Goal: Transaction & Acquisition: Register for event/course

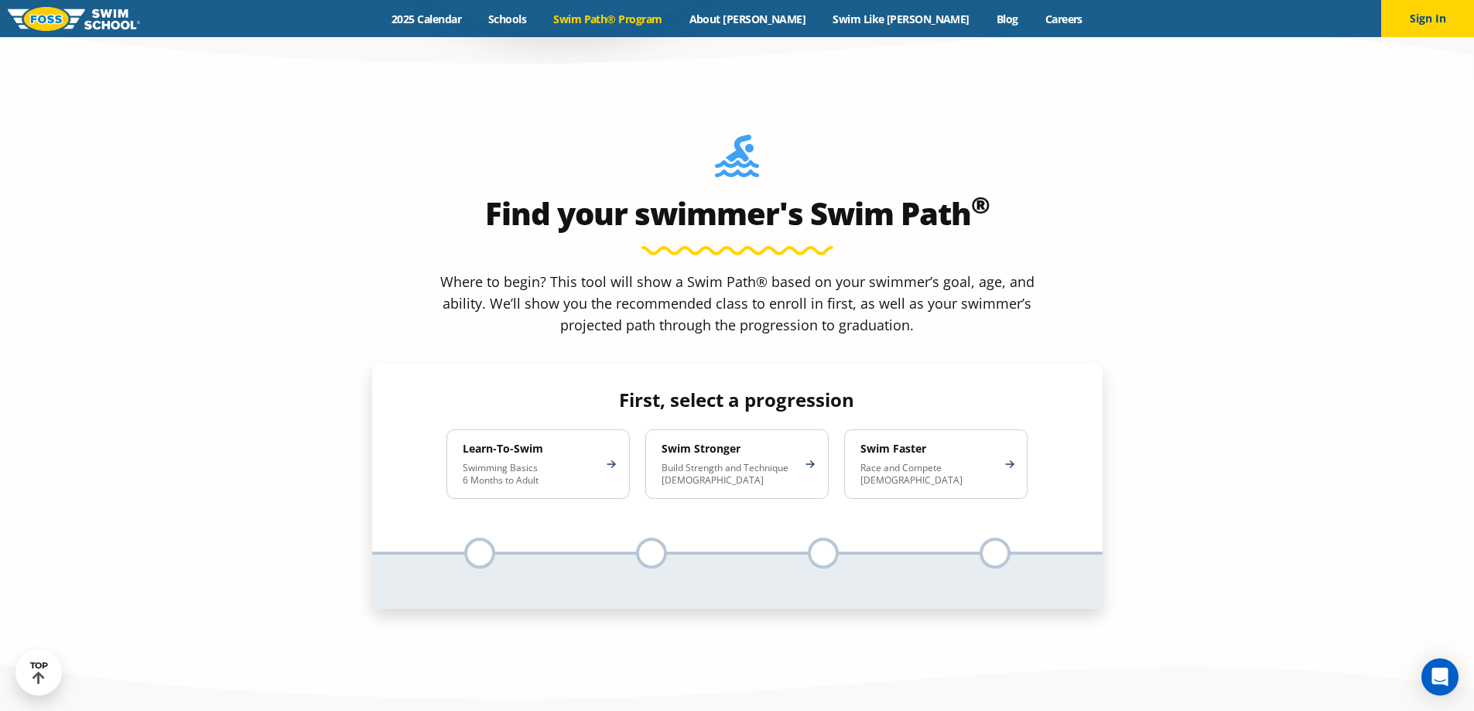
scroll to position [1393, 0]
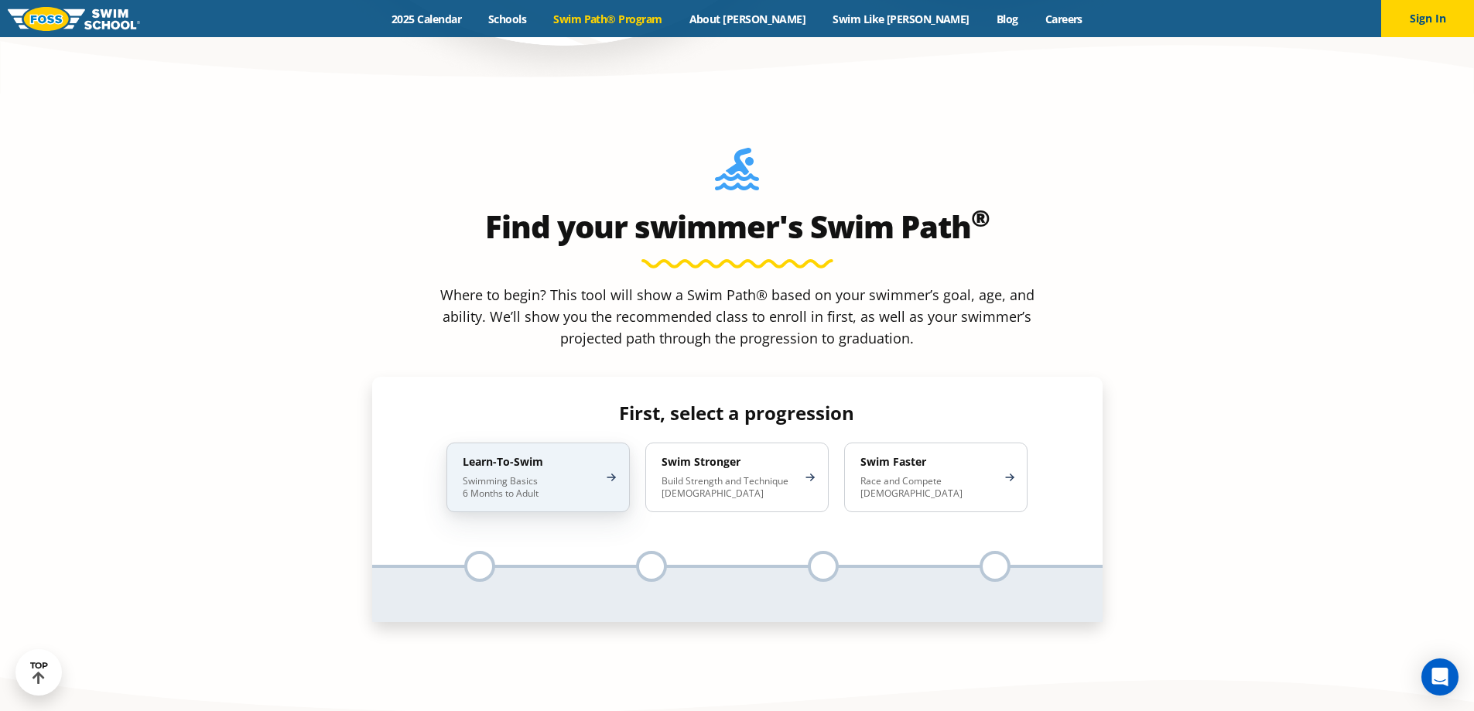
click at [556, 475] on p "Swimming Basics 6 Months to Adult" at bounding box center [530, 487] width 135 height 25
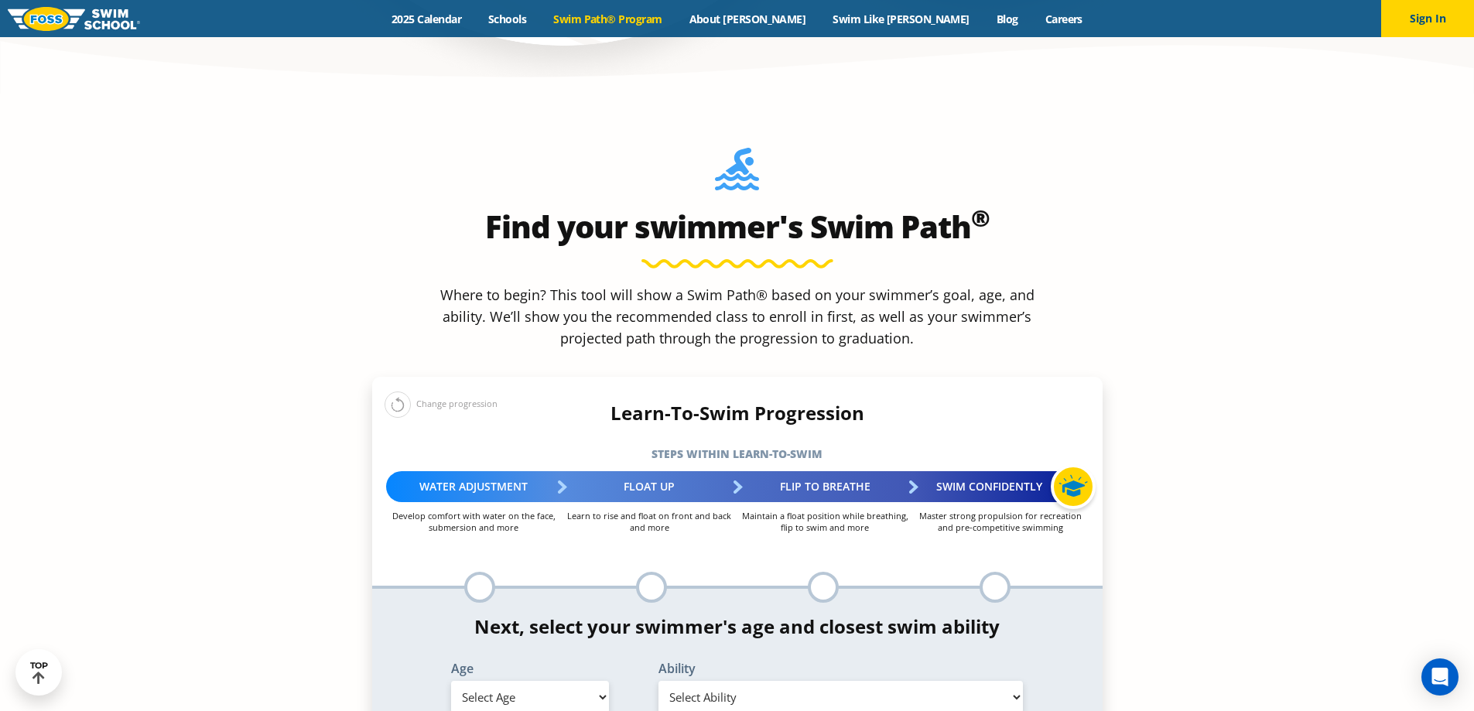
click at [587, 681] on select "Select Age 6 months - 1 year 1 year 2 years 3 years 4 years 5 years 6 years 7 y…" at bounding box center [530, 697] width 158 height 33
select select "4-years"
click at [451, 681] on select "Select Age 6 months - 1 year 1 year 2 years 3 years 4 years 5 years 6 years 7 y…" at bounding box center [530, 697] width 158 height 33
click at [772, 681] on select "Select Ability First in-water experience When in the water, reliant on a life j…" at bounding box center [841, 697] width 365 height 33
select select "4-years-swim-5-ft-with-face-in-the-water-unassisted-by-a-person-or-floatie"
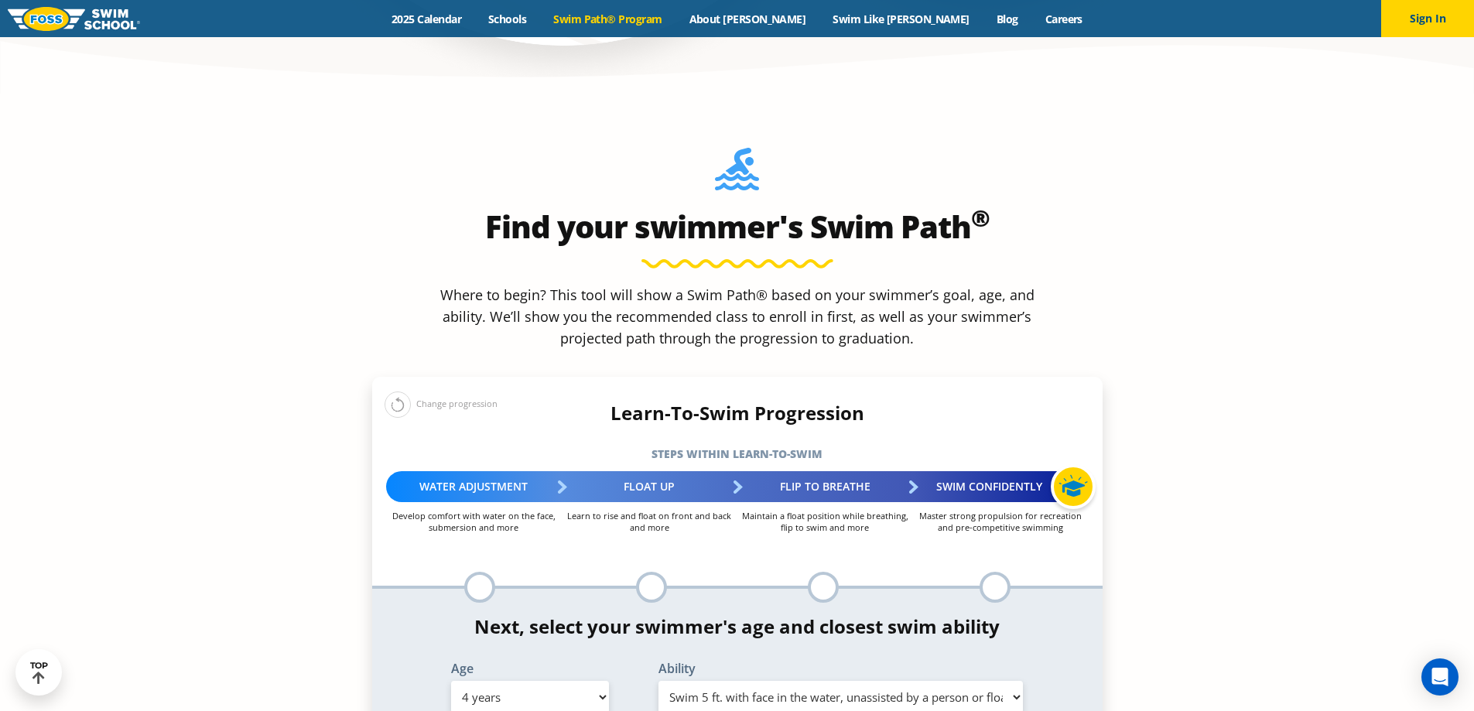
click at [659, 681] on select "Select Ability First in-water experience When in the water, reliant on a life j…" at bounding box center [841, 697] width 365 height 33
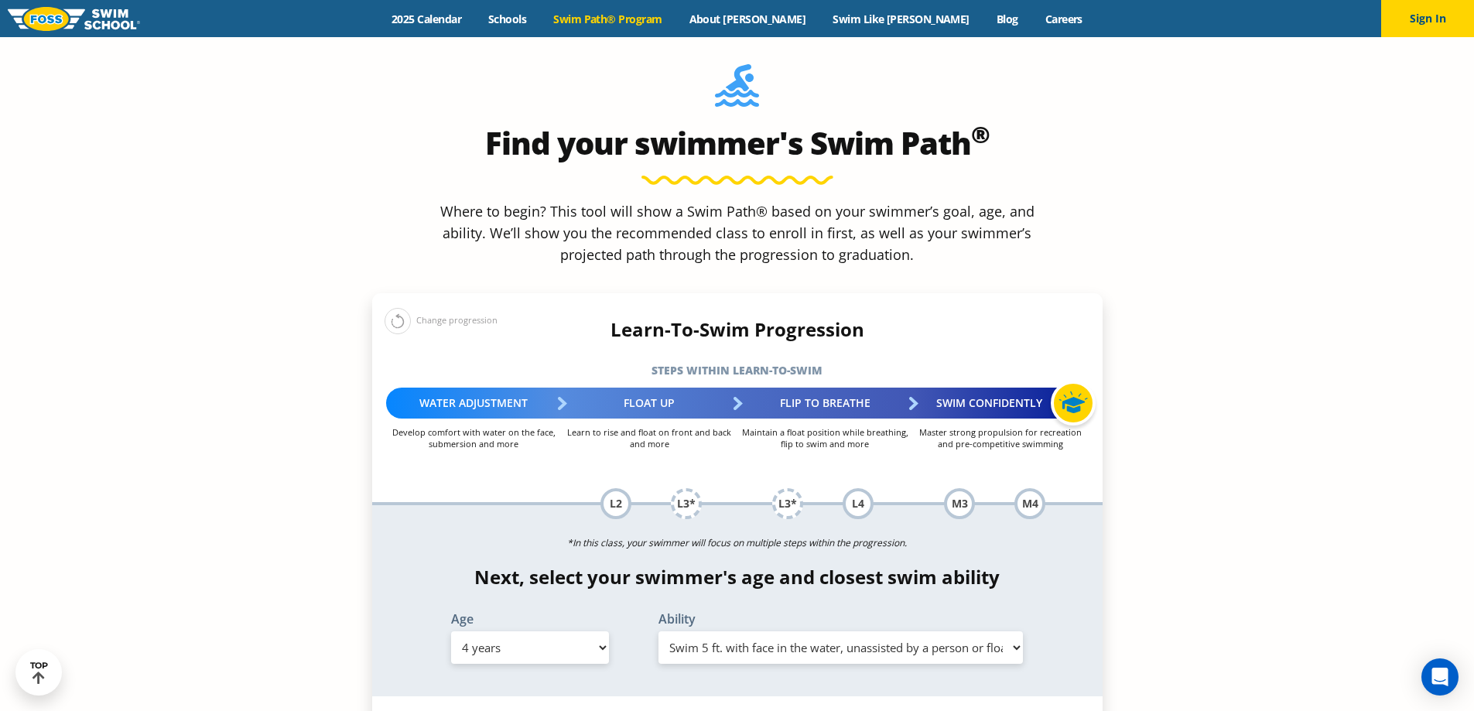
scroll to position [1625, 0]
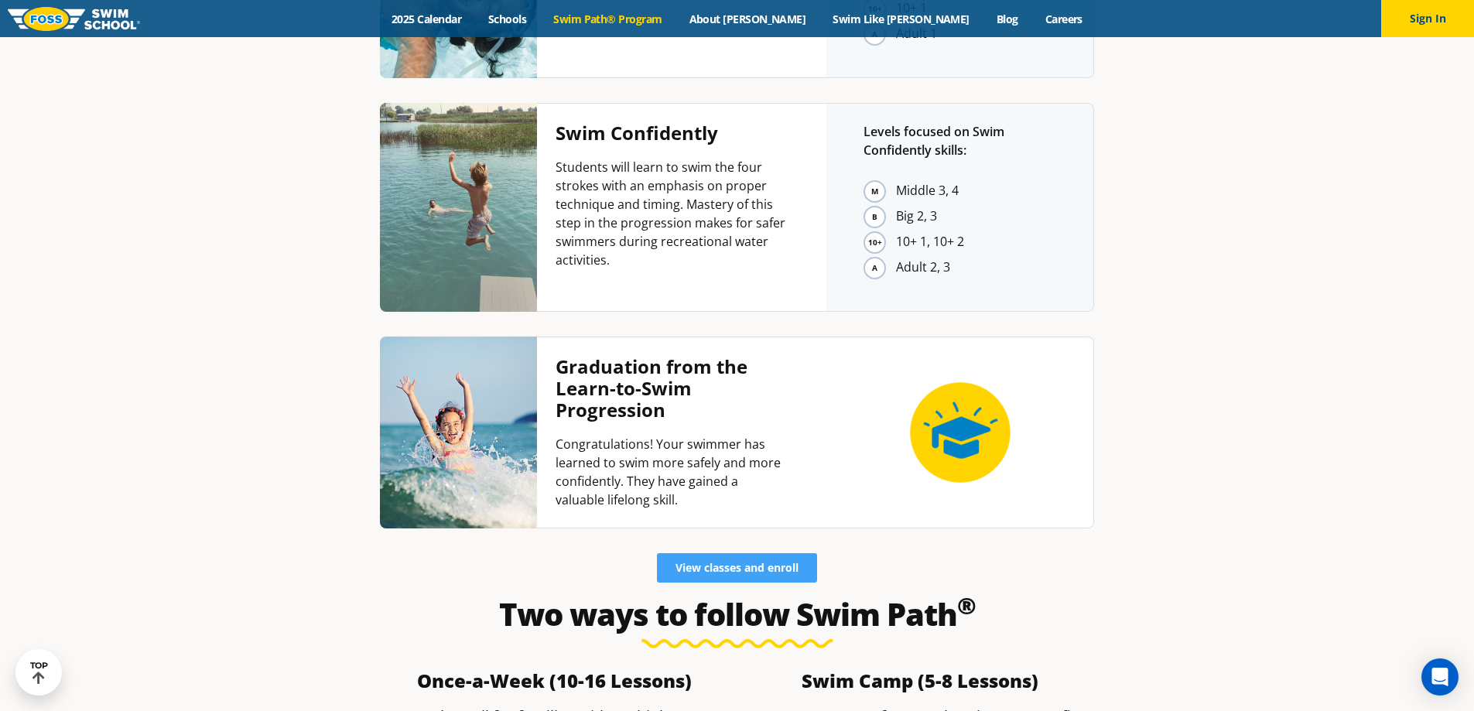
scroll to position [4179, 0]
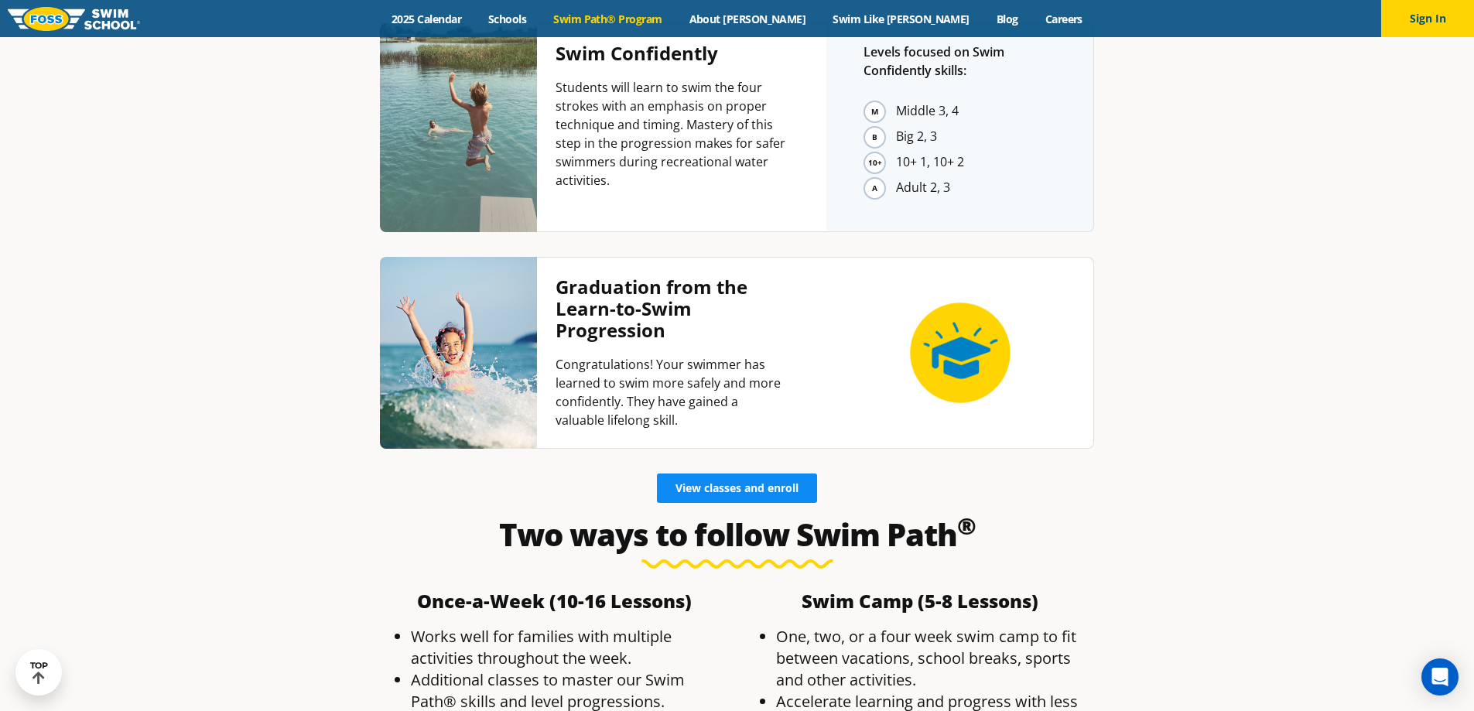
click at [731, 483] on span "View classes and enroll" at bounding box center [737, 488] width 123 height 11
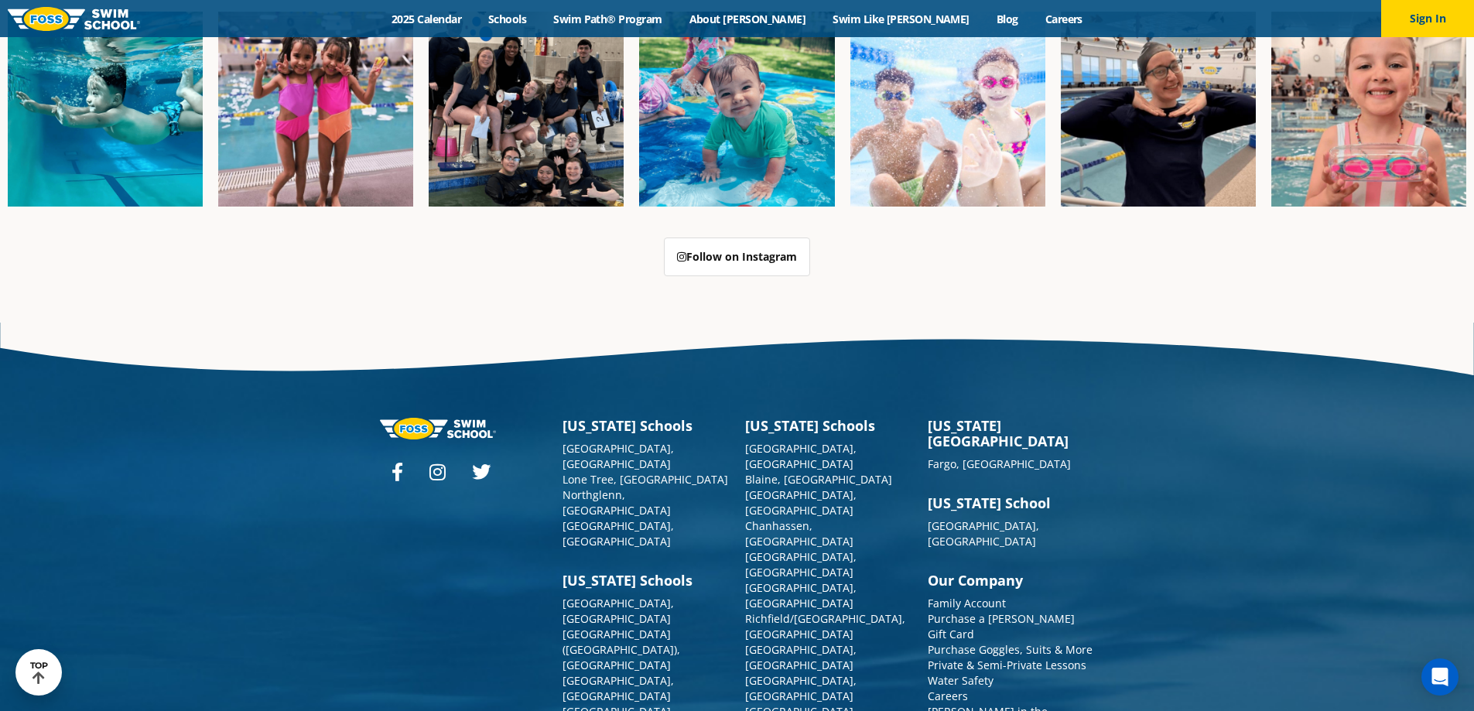
scroll to position [3987, 0]
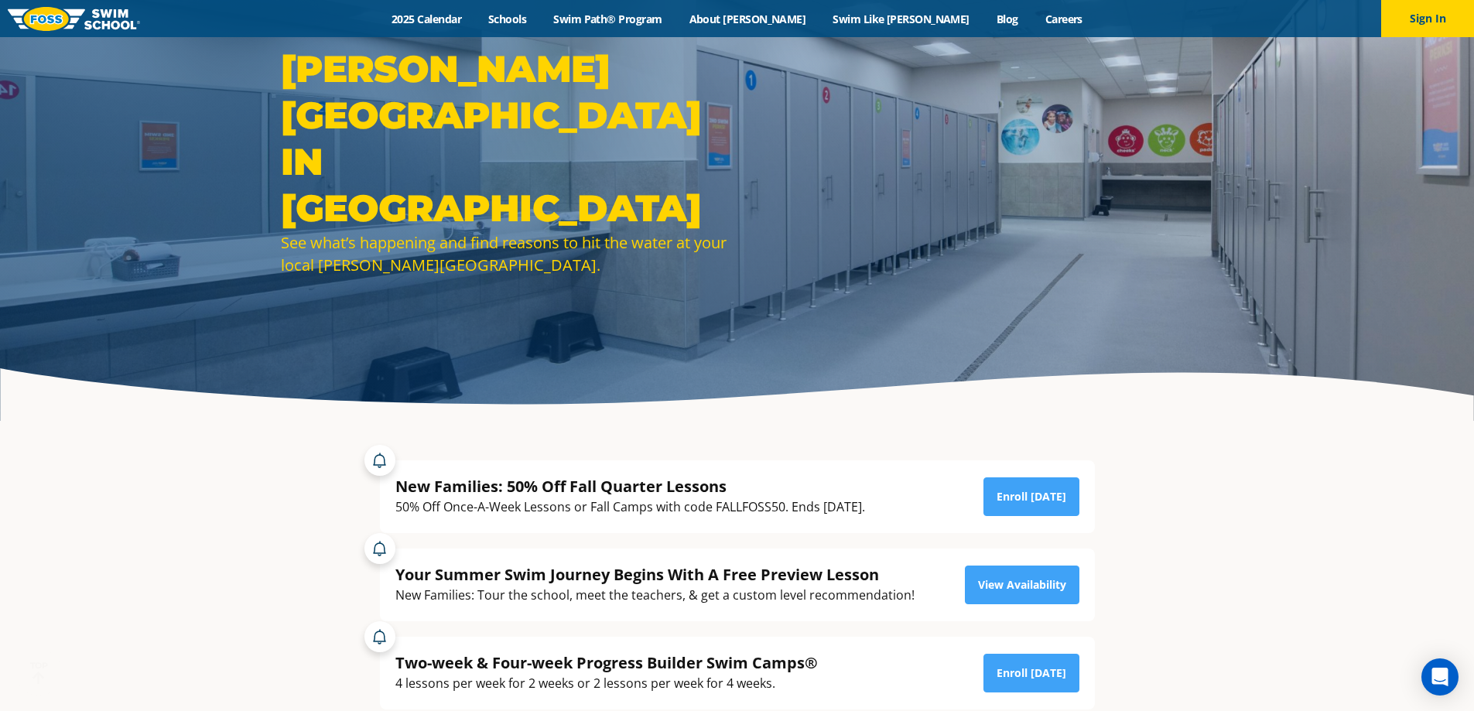
scroll to position [77, 0]
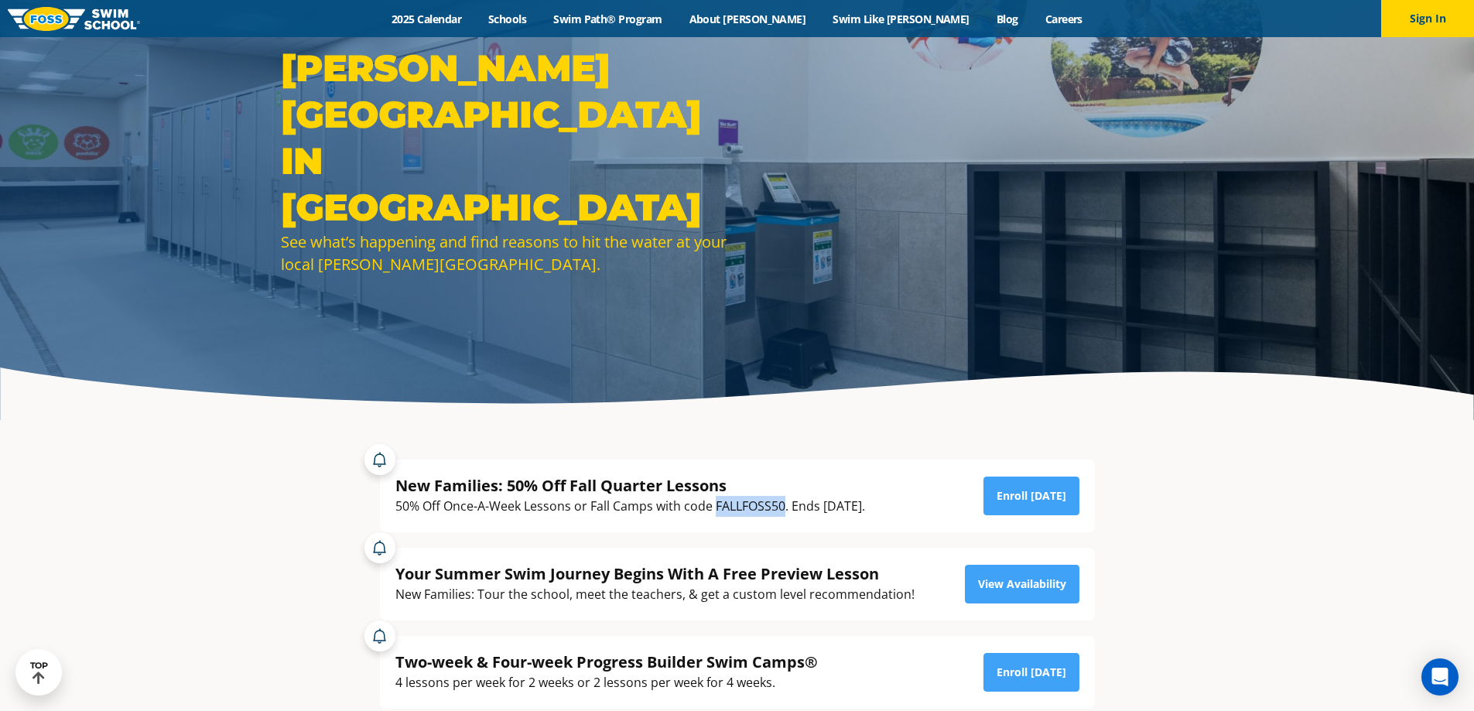
drag, startPoint x: 717, startPoint y: 505, endPoint x: 785, endPoint y: 502, distance: 68.1
click at [785, 502] on div "50% Off Once-A-Week Lessons or Fall Camps with code FALLFOSS50. Ends September …" at bounding box center [630, 506] width 470 height 21
copy div "FALLFOSS50"
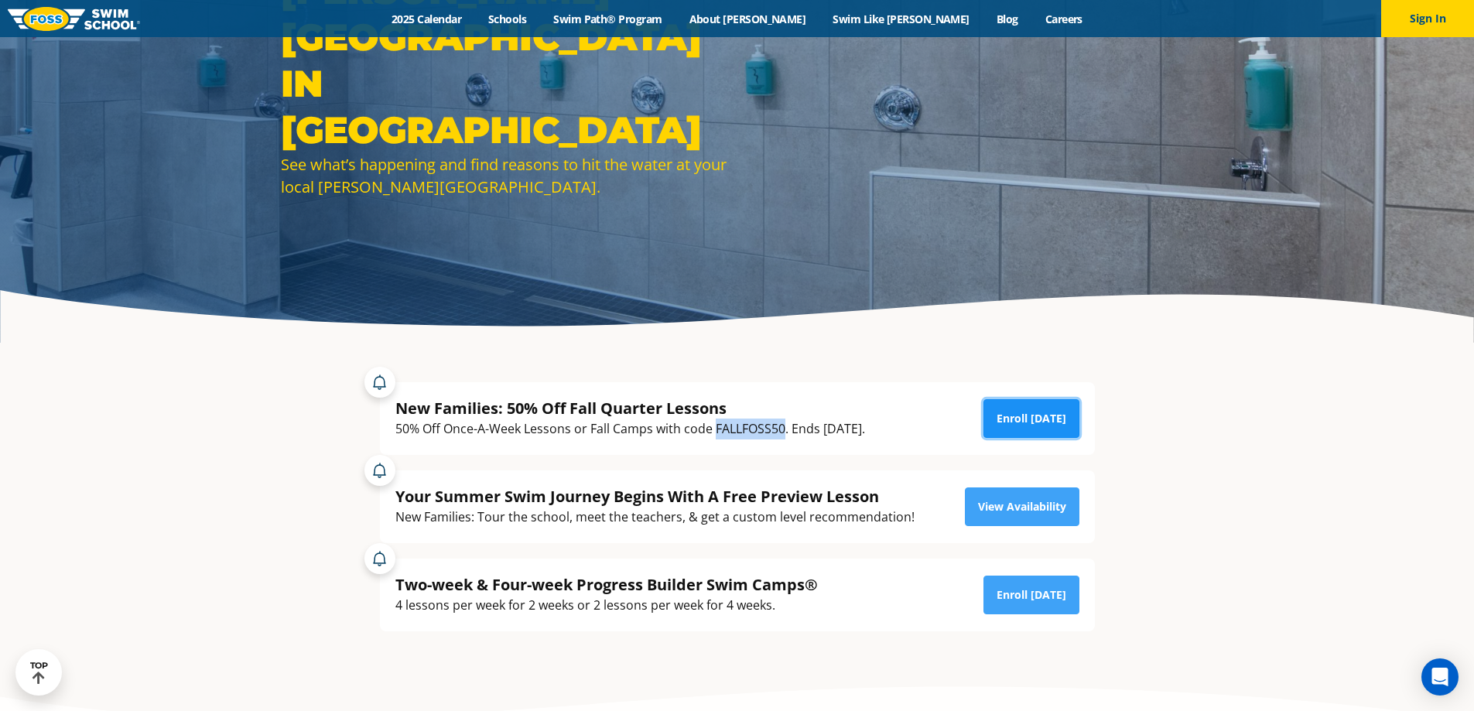
click at [1031, 418] on link "Enroll [DATE]" at bounding box center [1032, 418] width 96 height 39
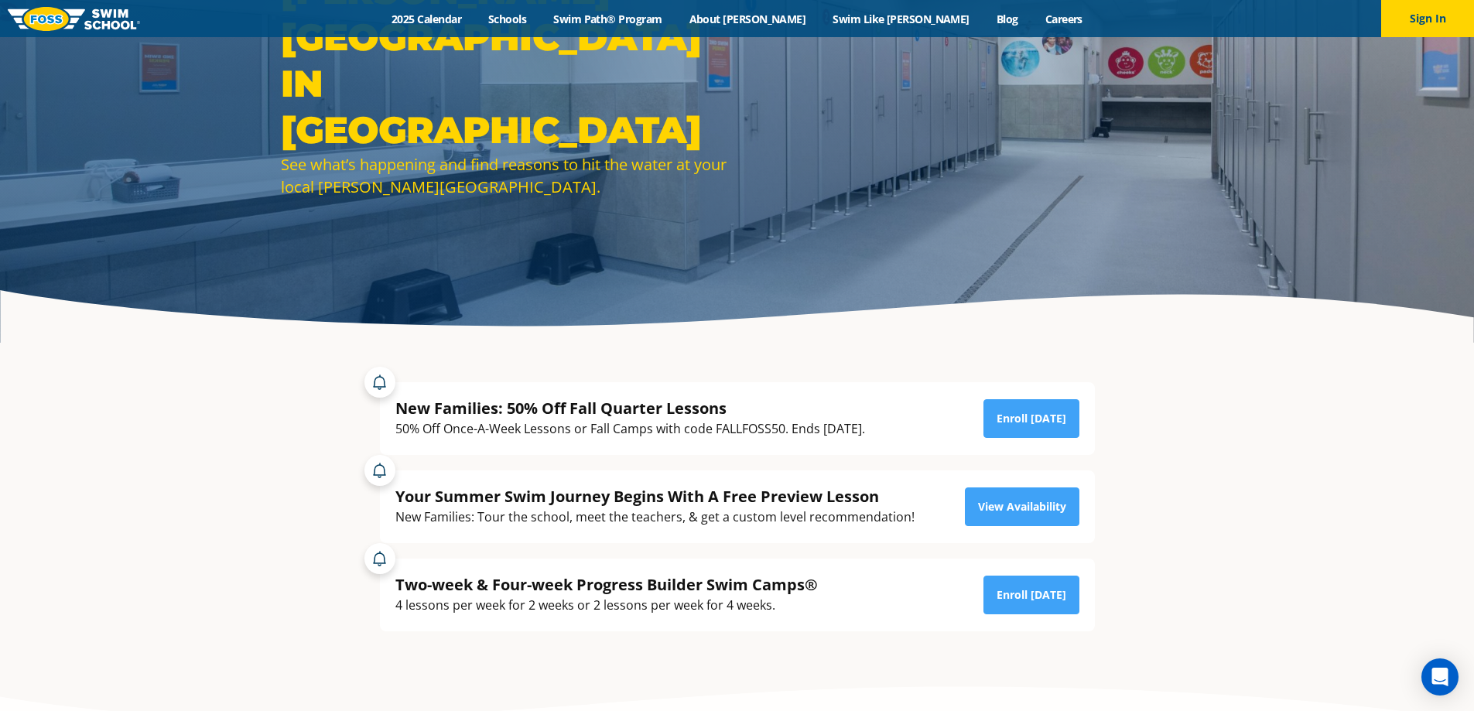
click at [730, 411] on div "New Families: 50% Off Fall Quarter Lessons" at bounding box center [630, 408] width 470 height 21
click at [1022, 410] on link "Enroll Today" at bounding box center [1032, 418] width 96 height 39
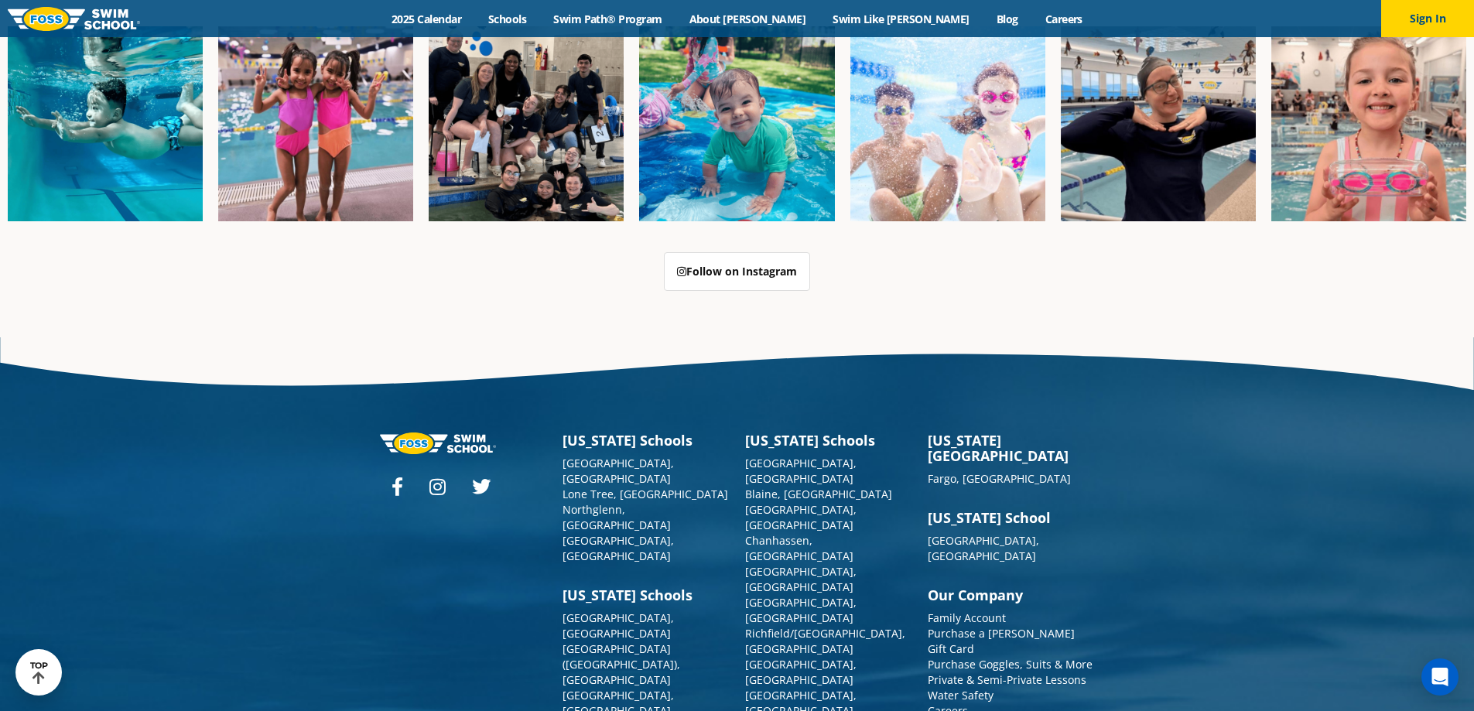
scroll to position [3987, 0]
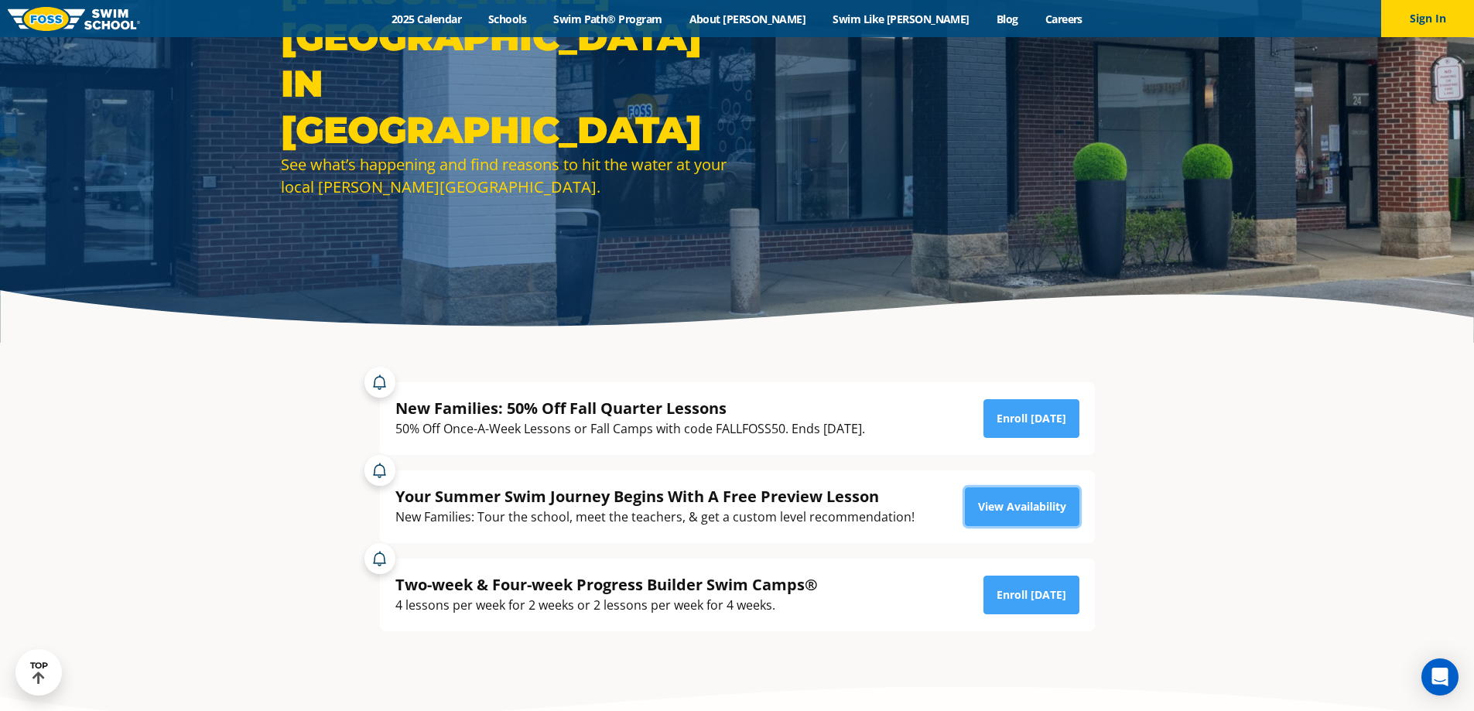
click at [1055, 515] on link "View Availability" at bounding box center [1022, 507] width 115 height 39
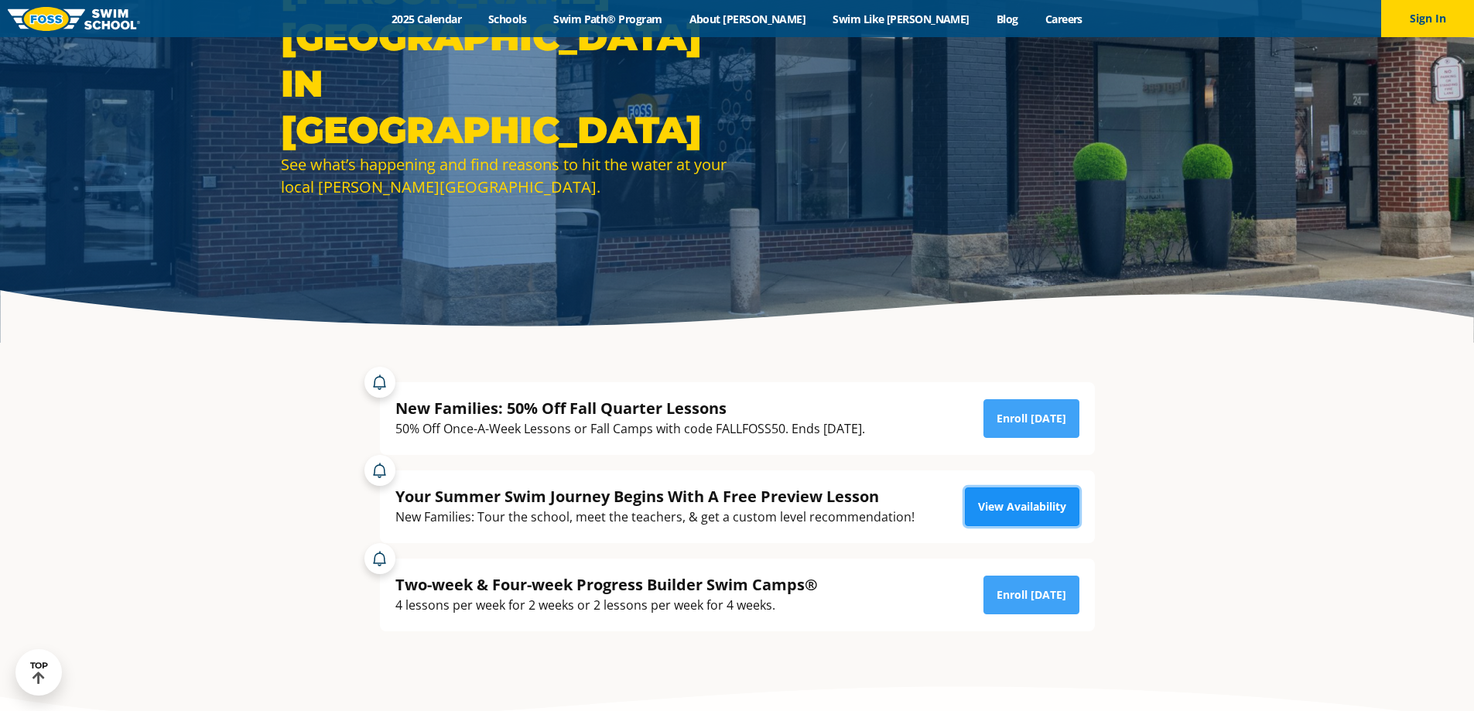
click at [1032, 514] on link "View Availability" at bounding box center [1022, 507] width 115 height 39
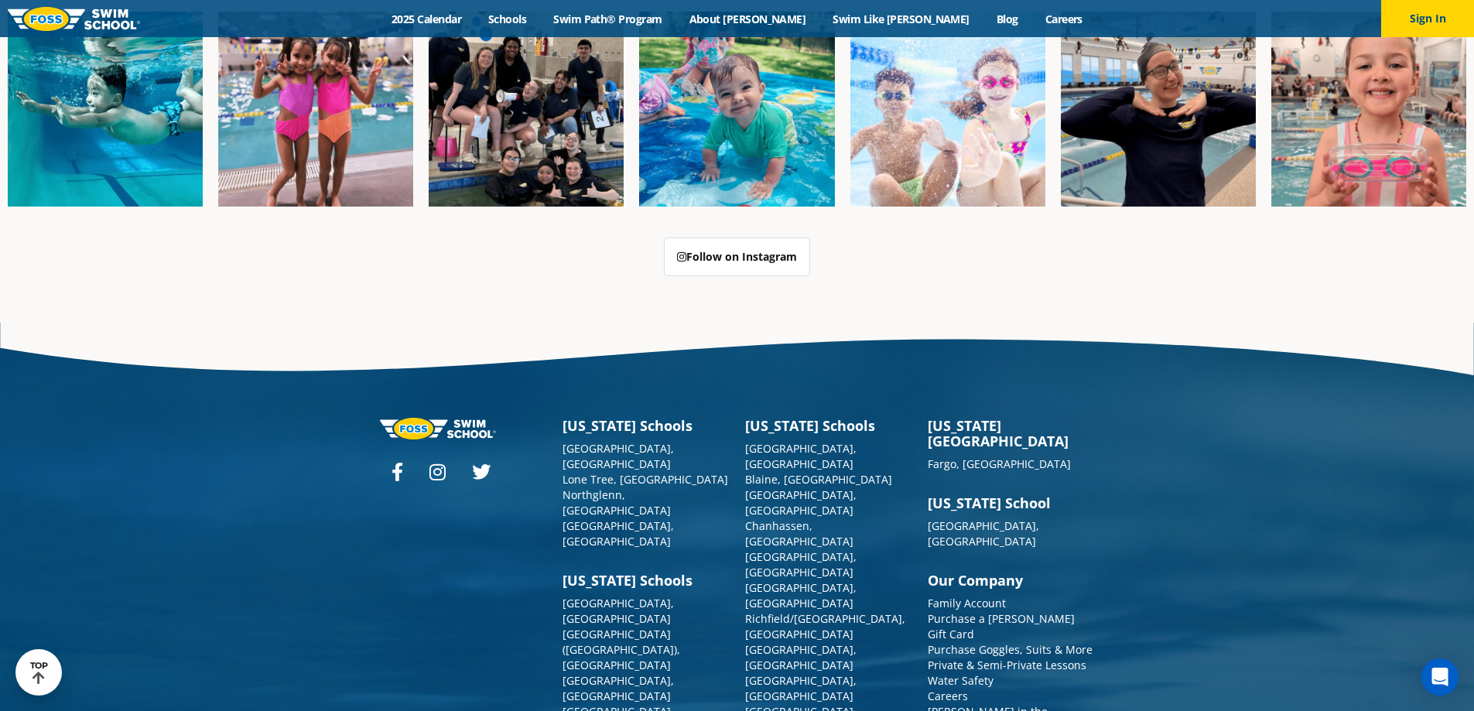
scroll to position [3987, 0]
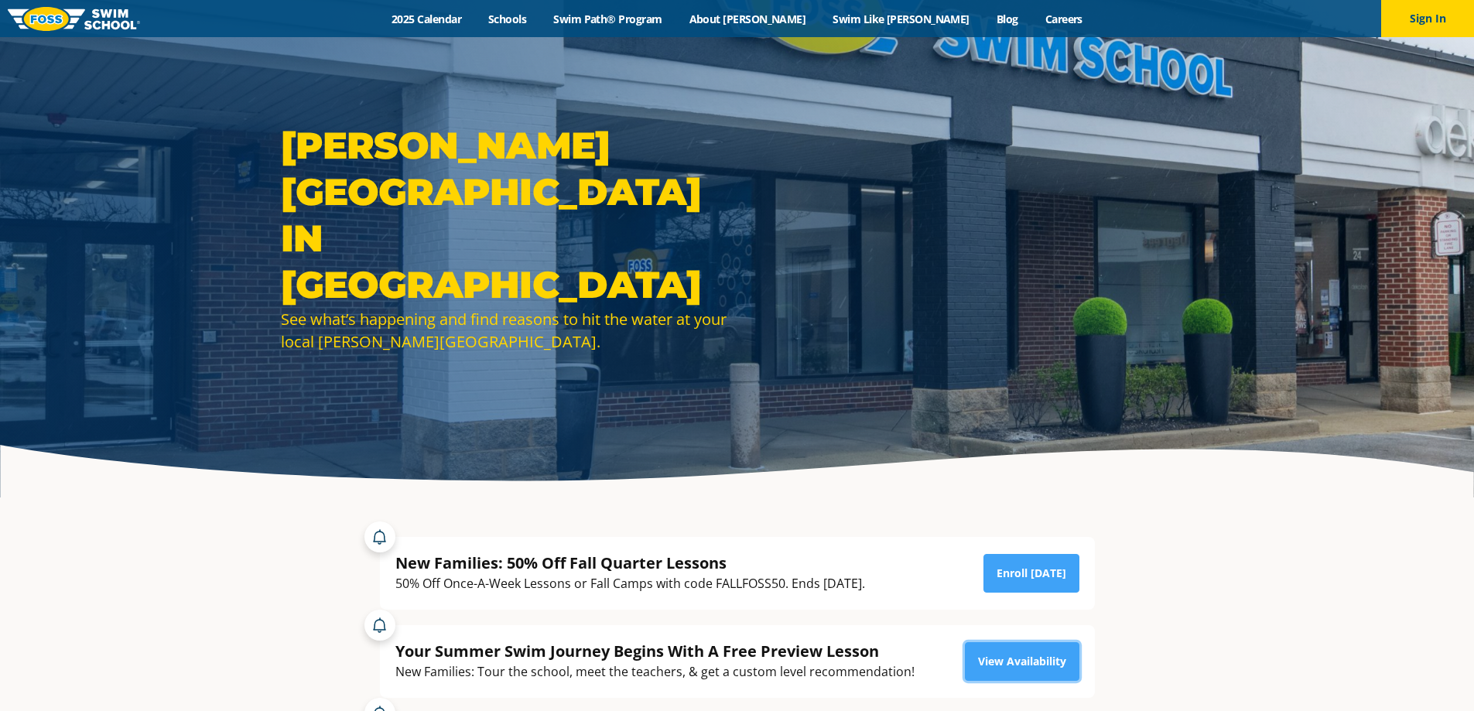
click at [1023, 668] on link "View Availability" at bounding box center [1022, 661] width 115 height 39
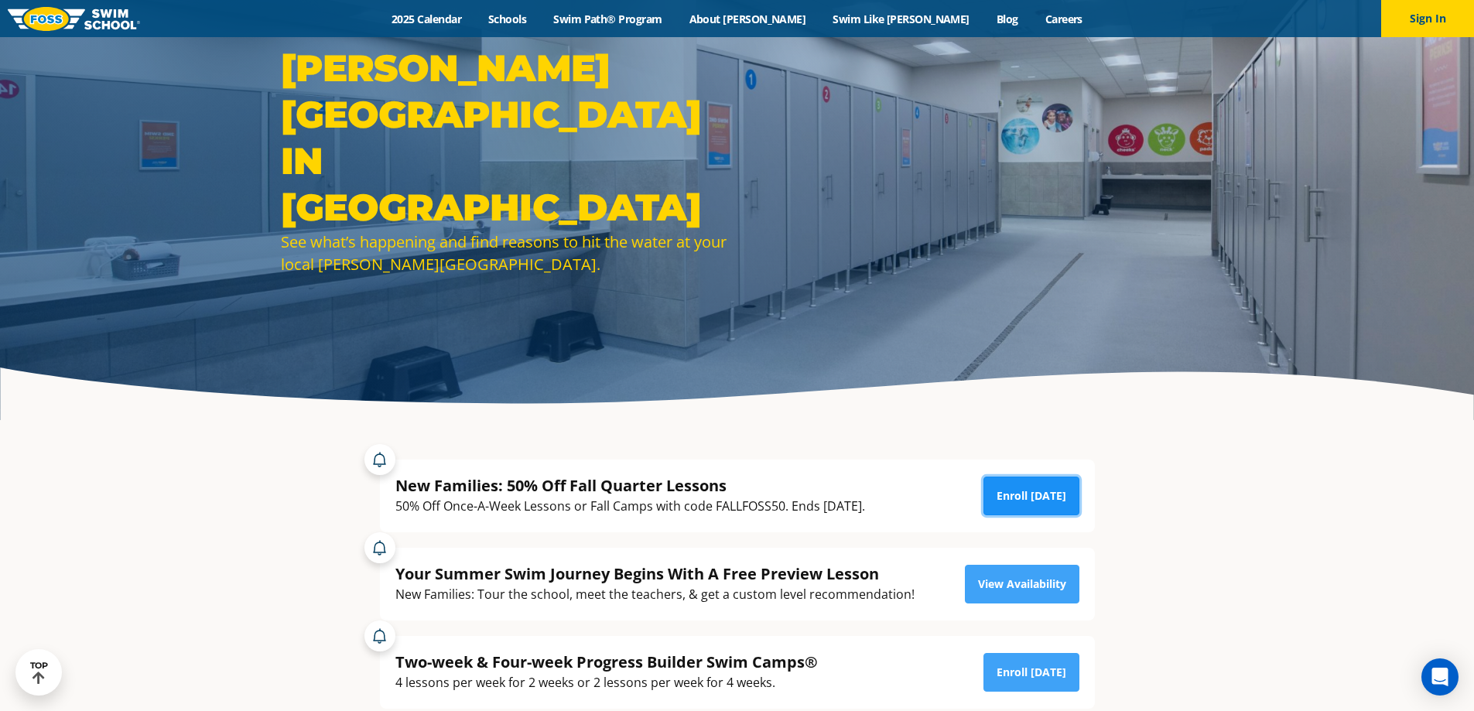
click at [1046, 500] on link "Enroll [DATE]" at bounding box center [1032, 496] width 96 height 39
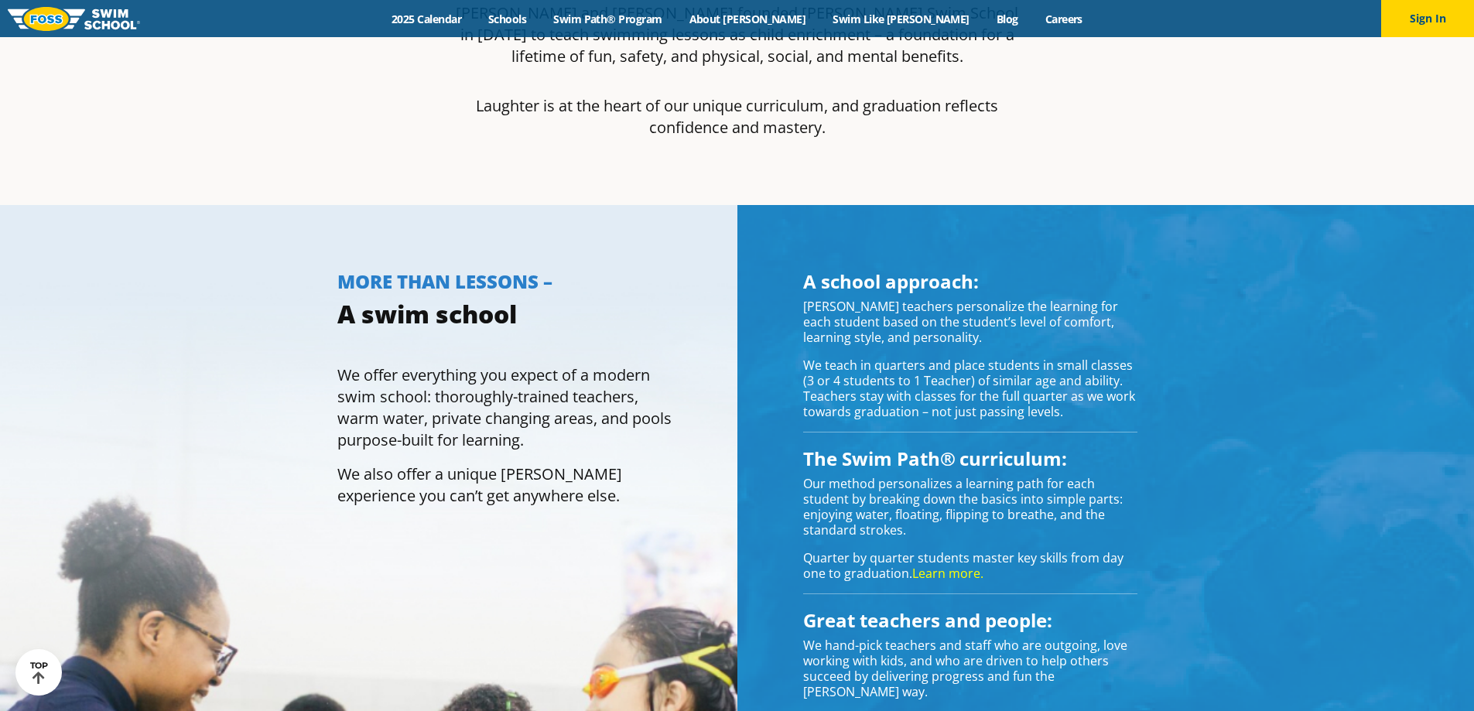
scroll to position [1161, 0]
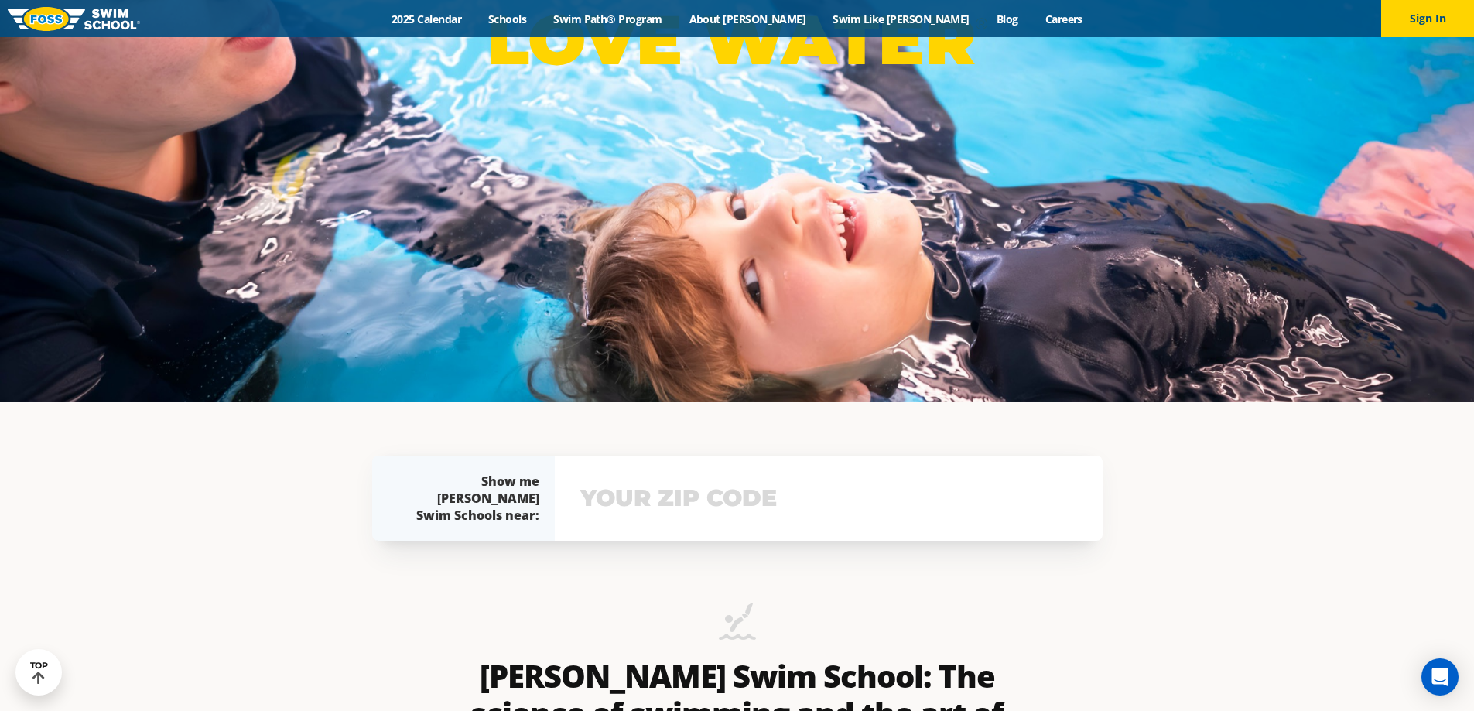
click at [670, 505] on input "text" at bounding box center [829, 498] width 505 height 45
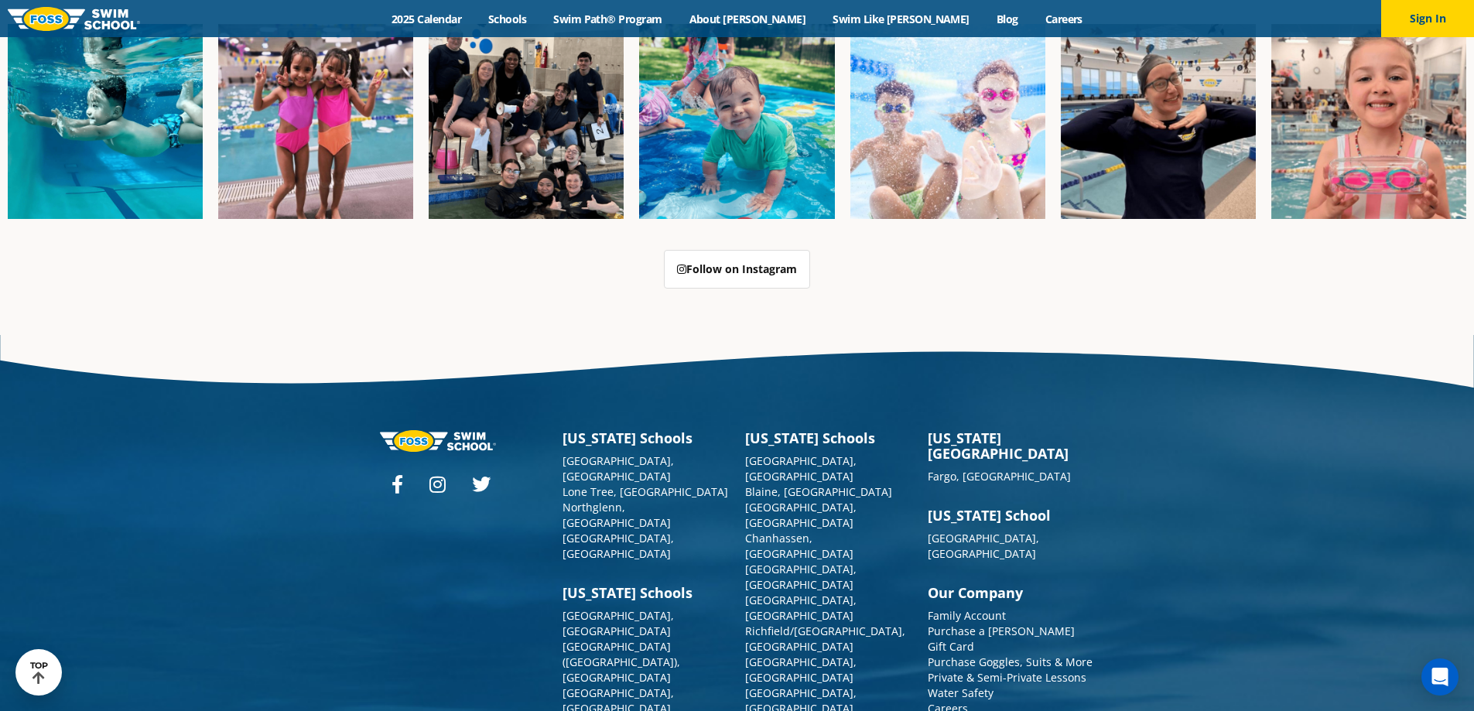
scroll to position [3987, 0]
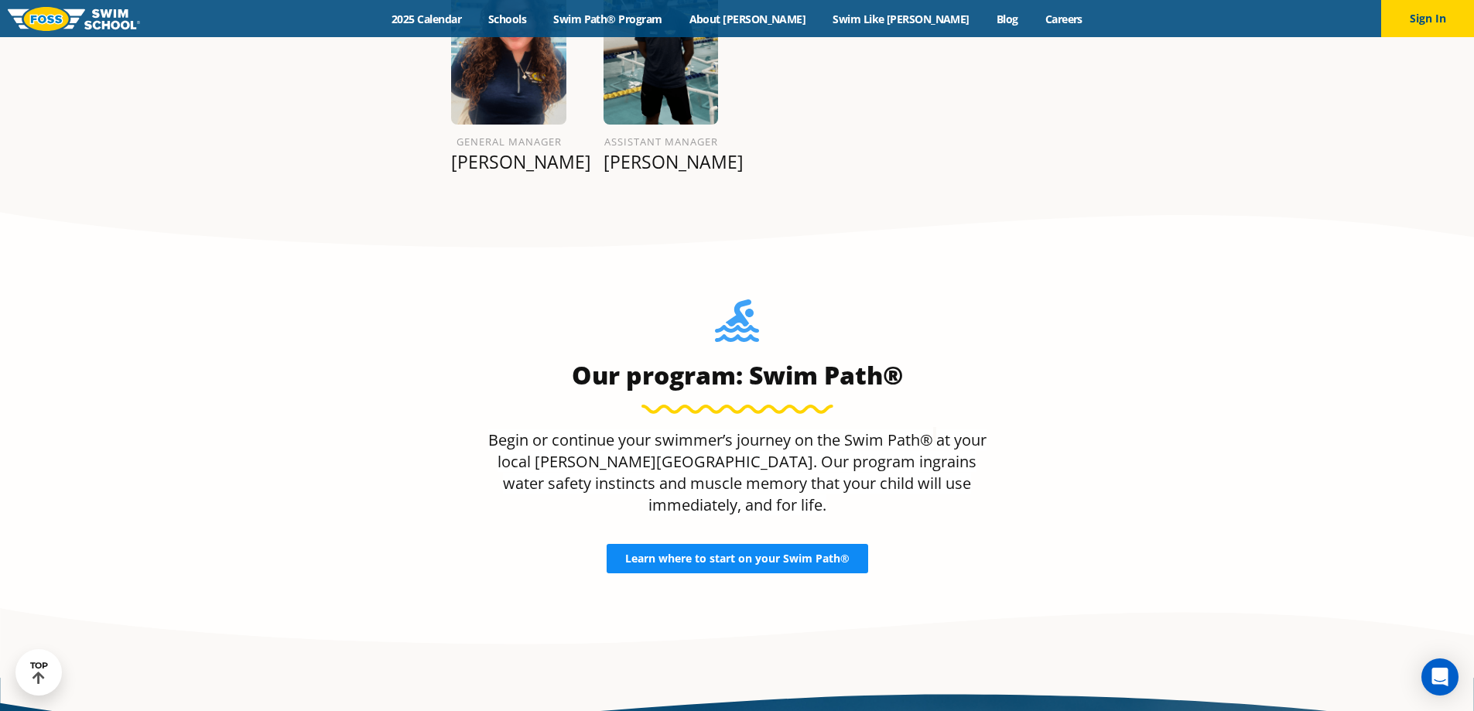
scroll to position [1604, 0]
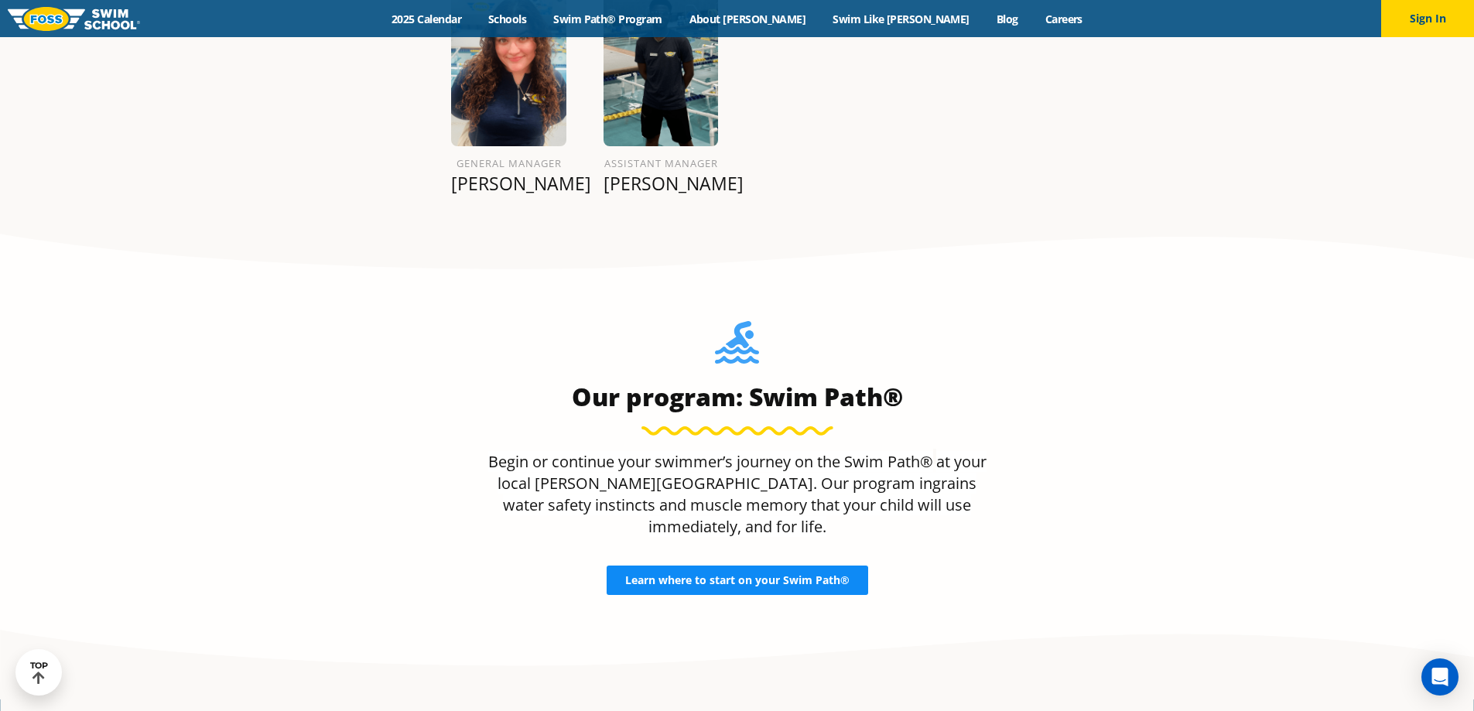
click at [709, 575] on span "Learn where to start on your Swim Path®" at bounding box center [737, 580] width 224 height 11
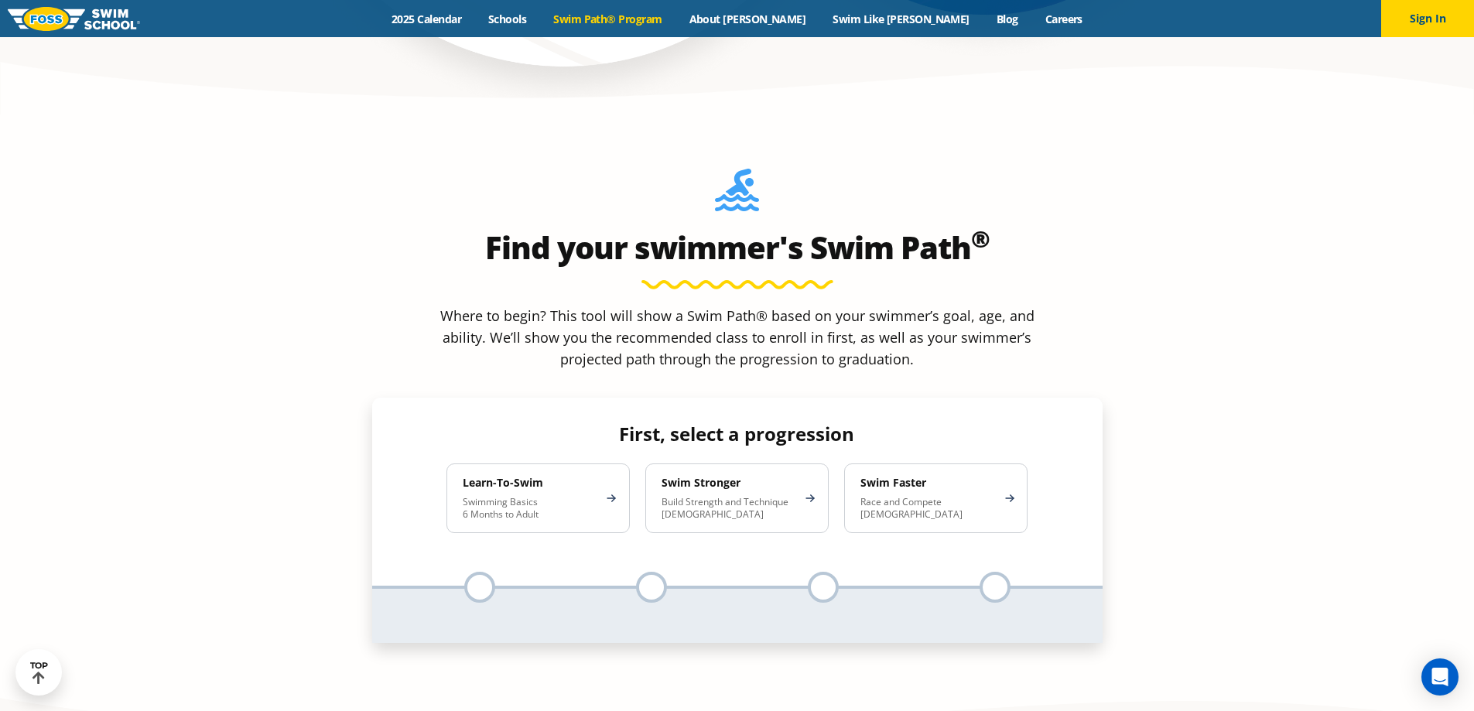
scroll to position [1393, 0]
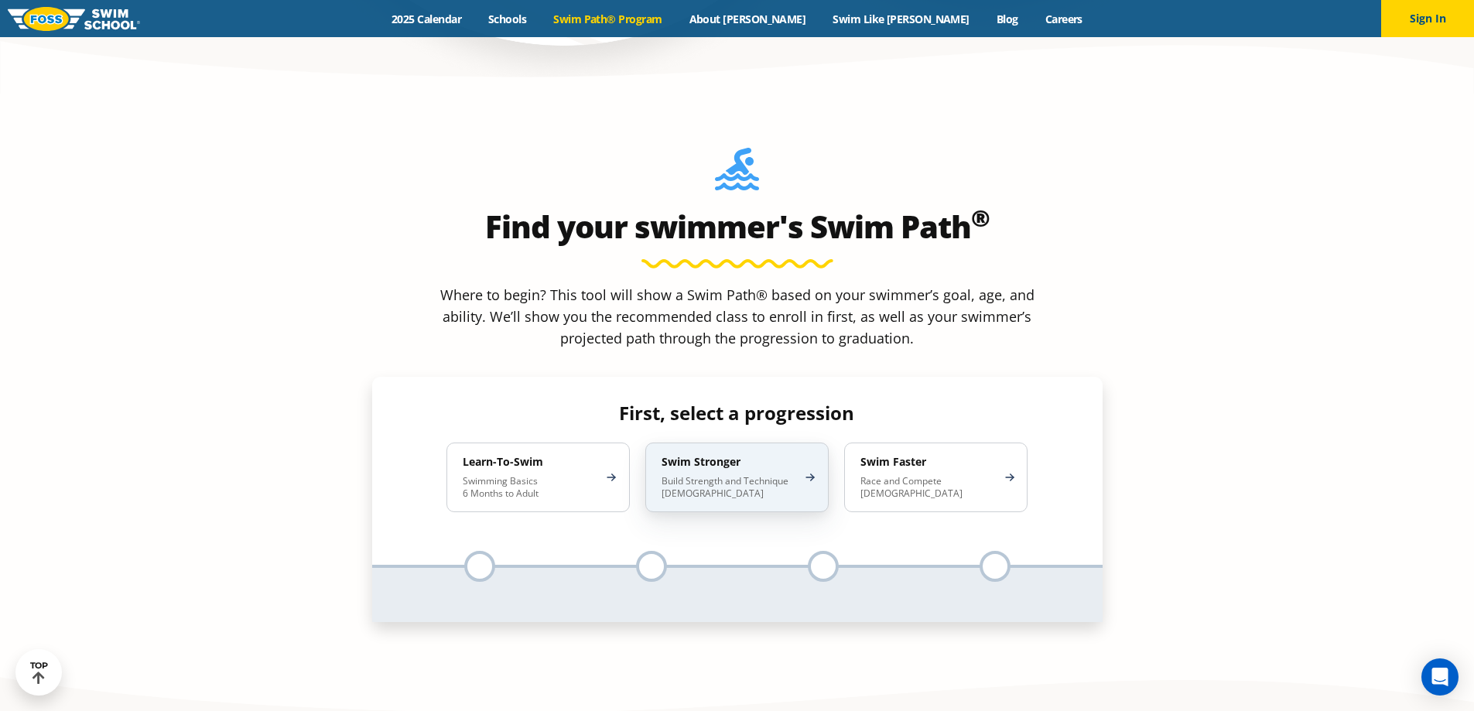
click at [737, 475] on p "Build Strength and Technique [DEMOGRAPHIC_DATA]" at bounding box center [729, 487] width 135 height 25
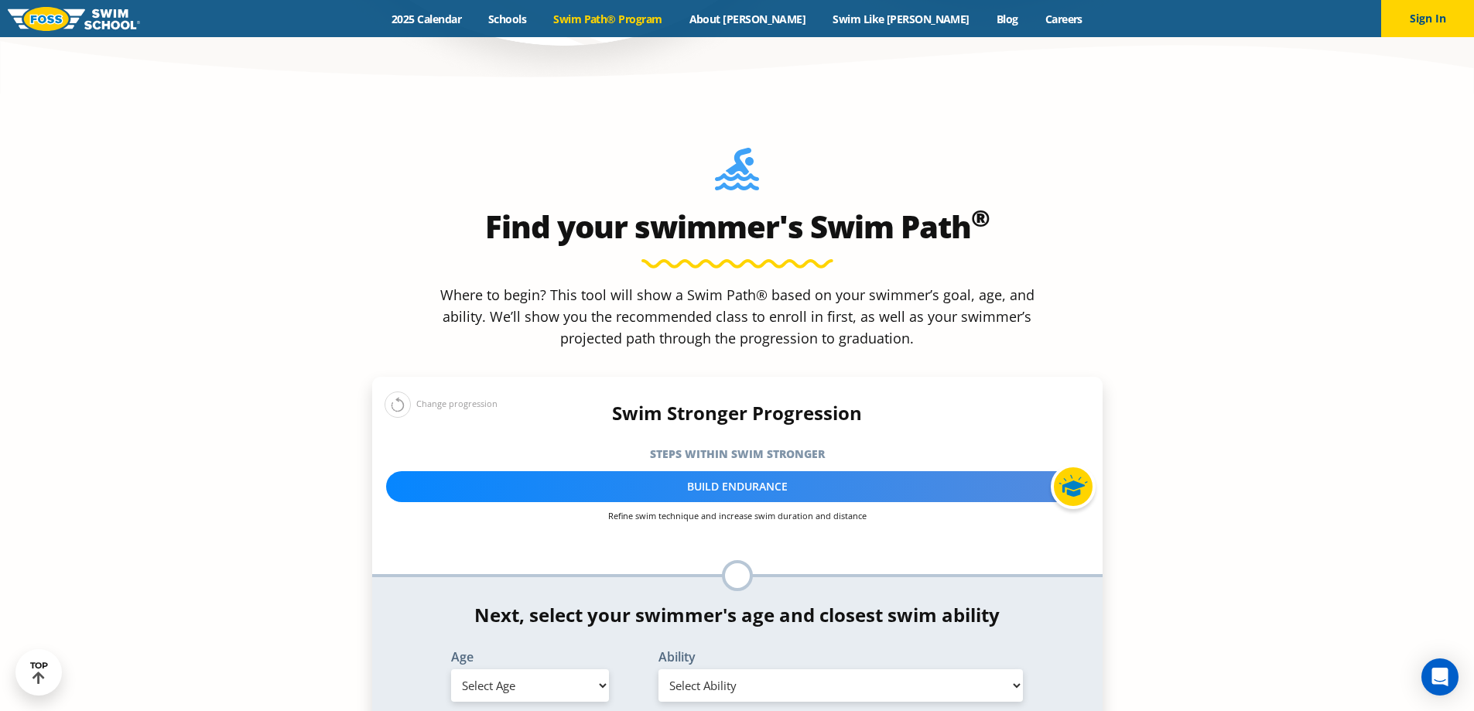
click at [599, 669] on select "Select Age [DEMOGRAPHIC_DATA] months - 1 year 1 year 2 years 3 years 4 years 5 …" at bounding box center [530, 685] width 158 height 33
select select "4-years"
click at [451, 669] on select "Select Age 6 months - 1 year 1 year 2 years 3 years 4 years 5 years 6 years 7 y…" at bounding box center [530, 685] width 158 height 33
click at [788, 669] on select "Select Ability First in-water experience When in the water, reliant on a life j…" at bounding box center [841, 685] width 365 height 33
select select "4-years-swim-5-ft-with-face-in-the-water-unassisted-by-a-person-or-floatie"
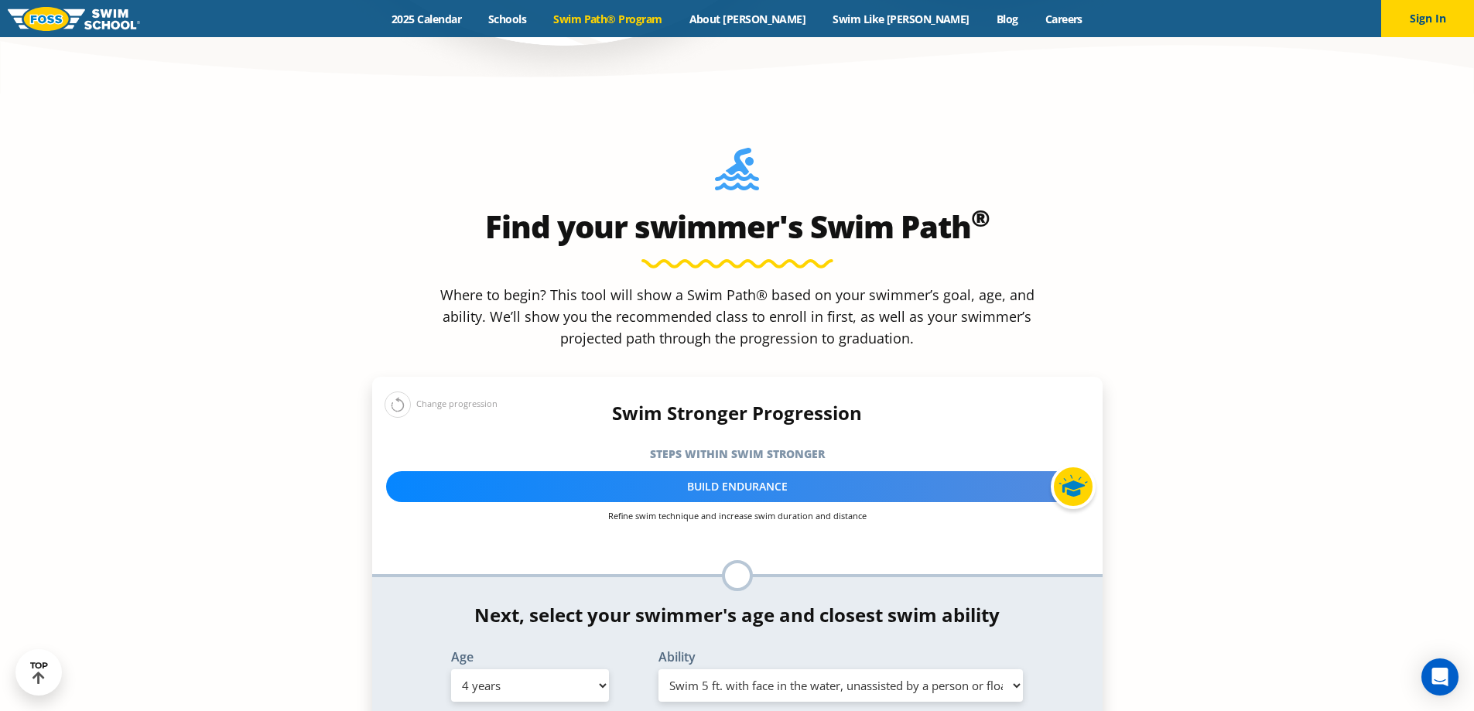
click at [659, 669] on select "Select Ability First in-water experience When in the water, reliant on a life j…" at bounding box center [841, 685] width 365 height 33
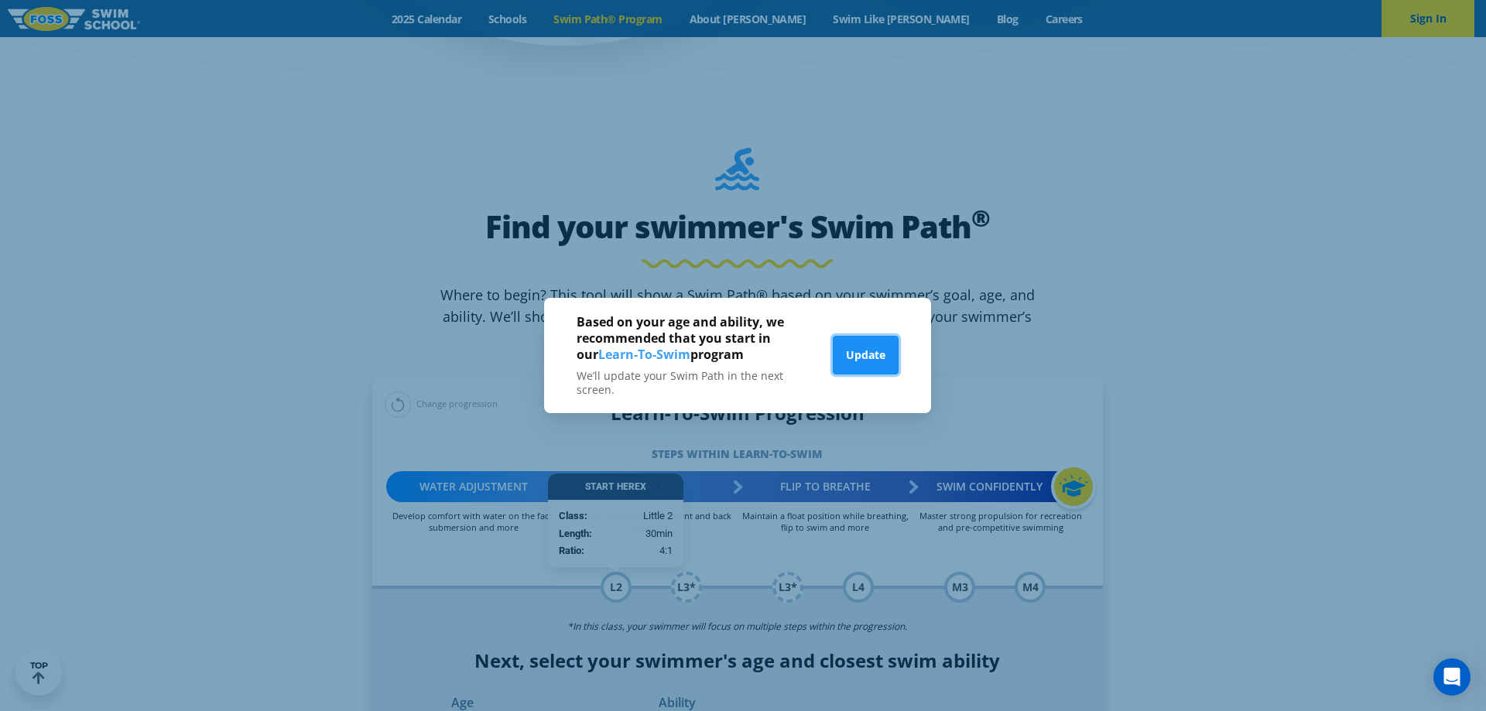
click at [854, 354] on button "Update" at bounding box center [866, 355] width 66 height 39
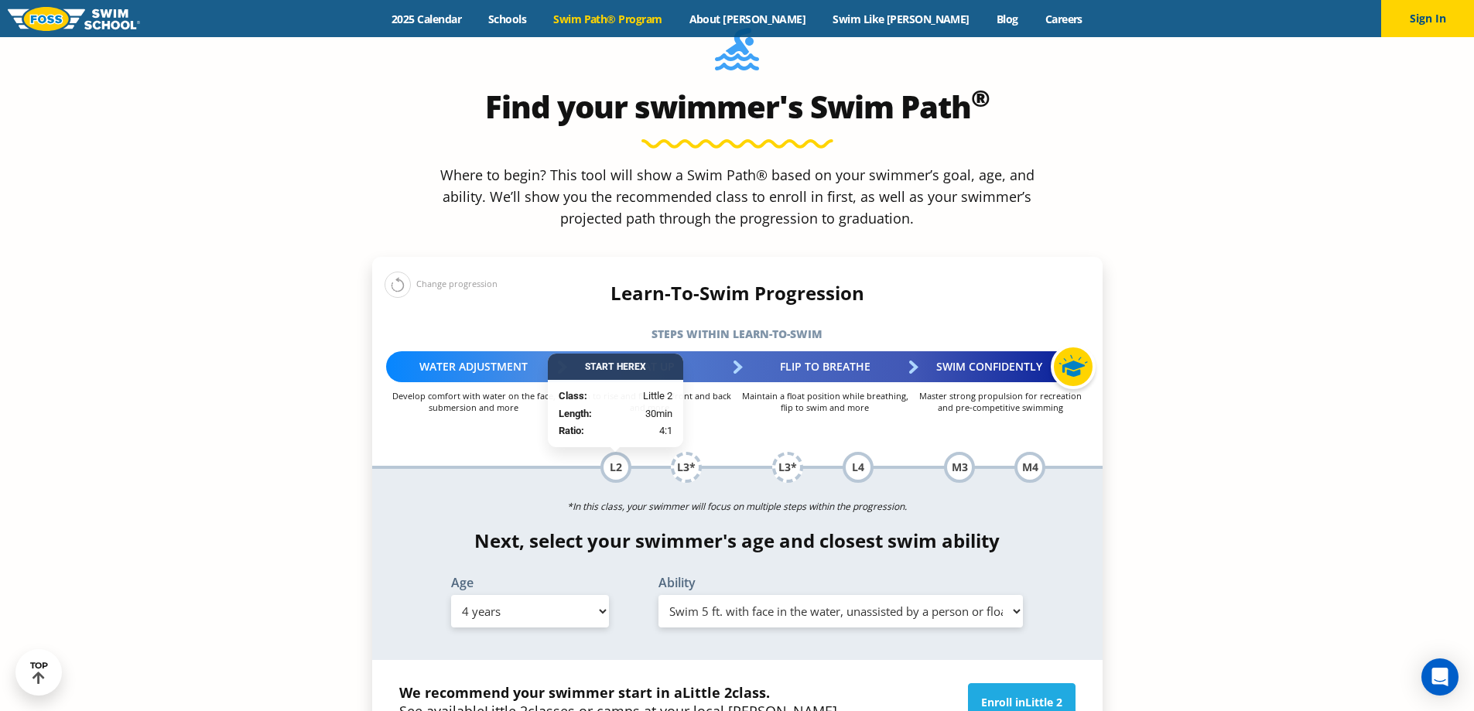
scroll to position [1471, 0]
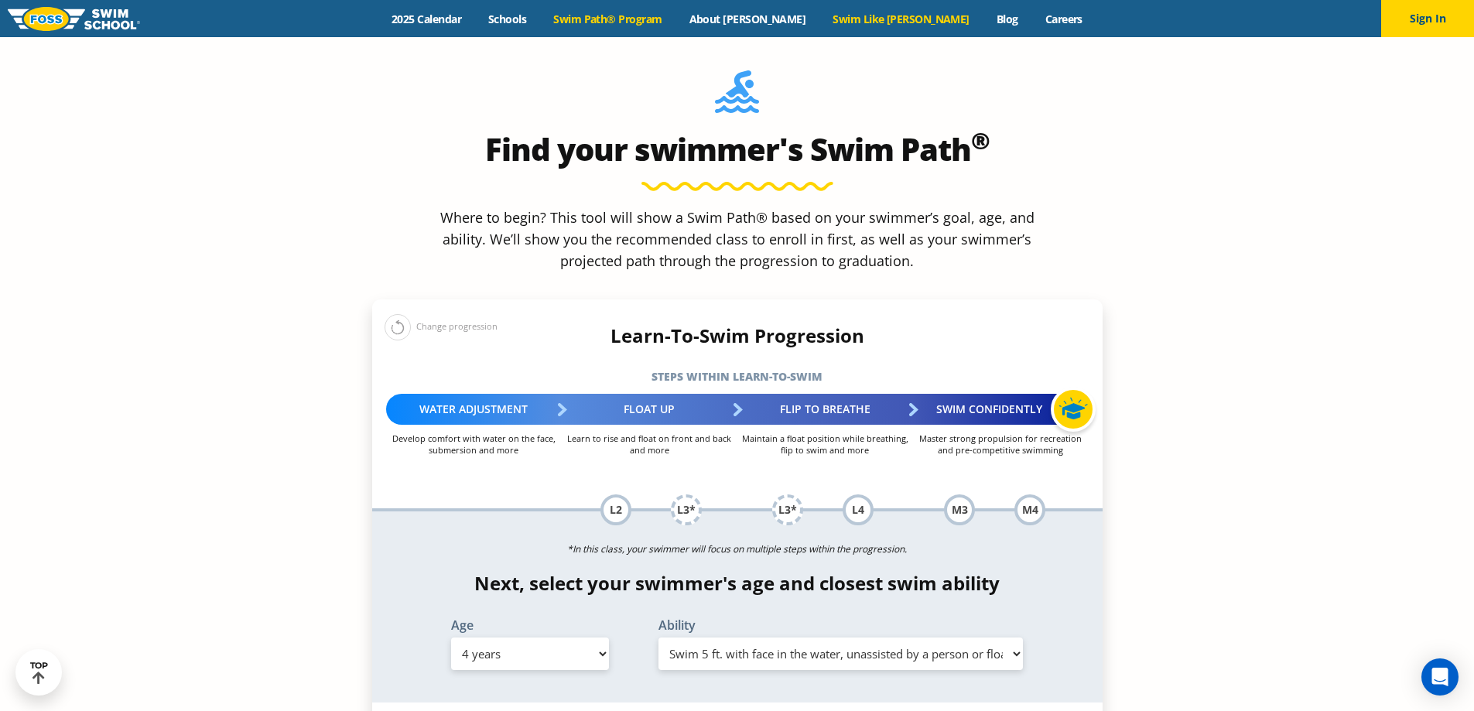
click at [874, 25] on link "Swim Like [PERSON_NAME]" at bounding box center [902, 19] width 164 height 15
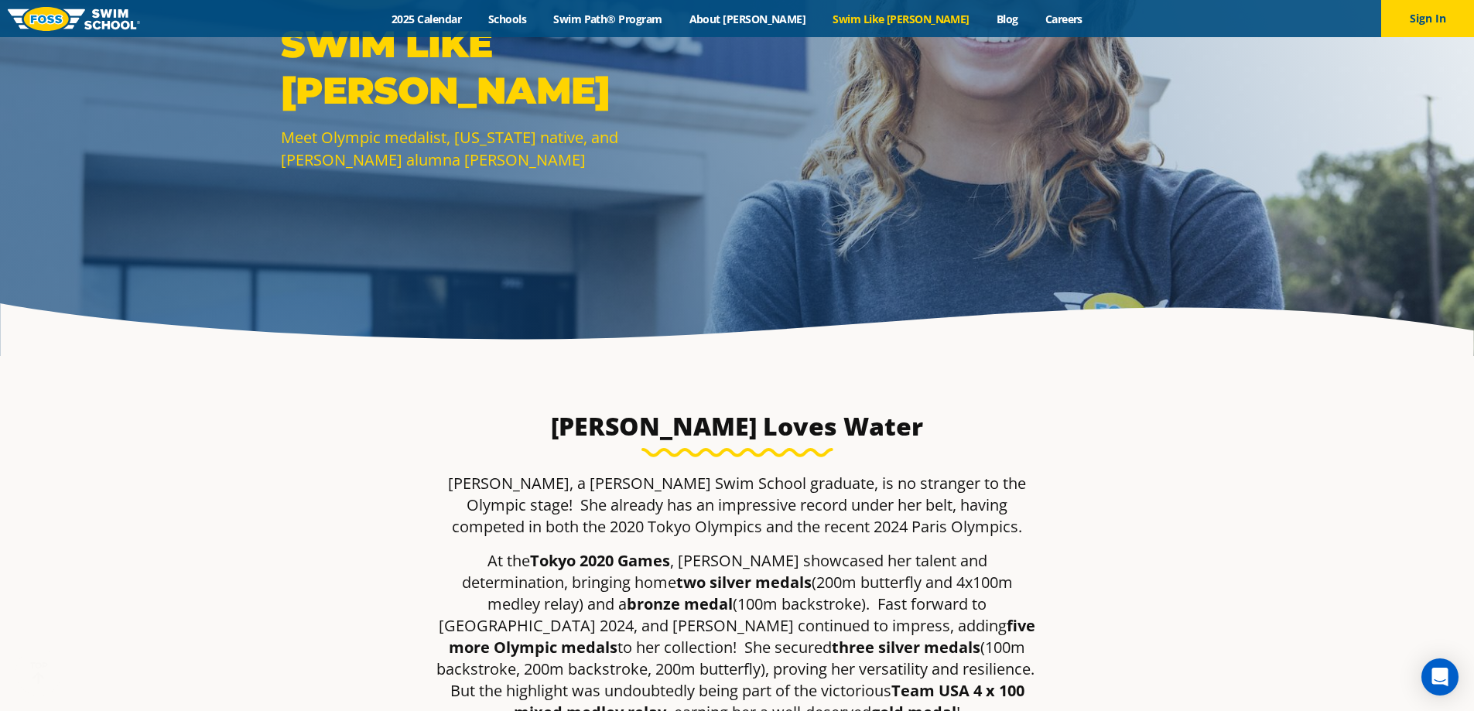
scroll to position [464, 0]
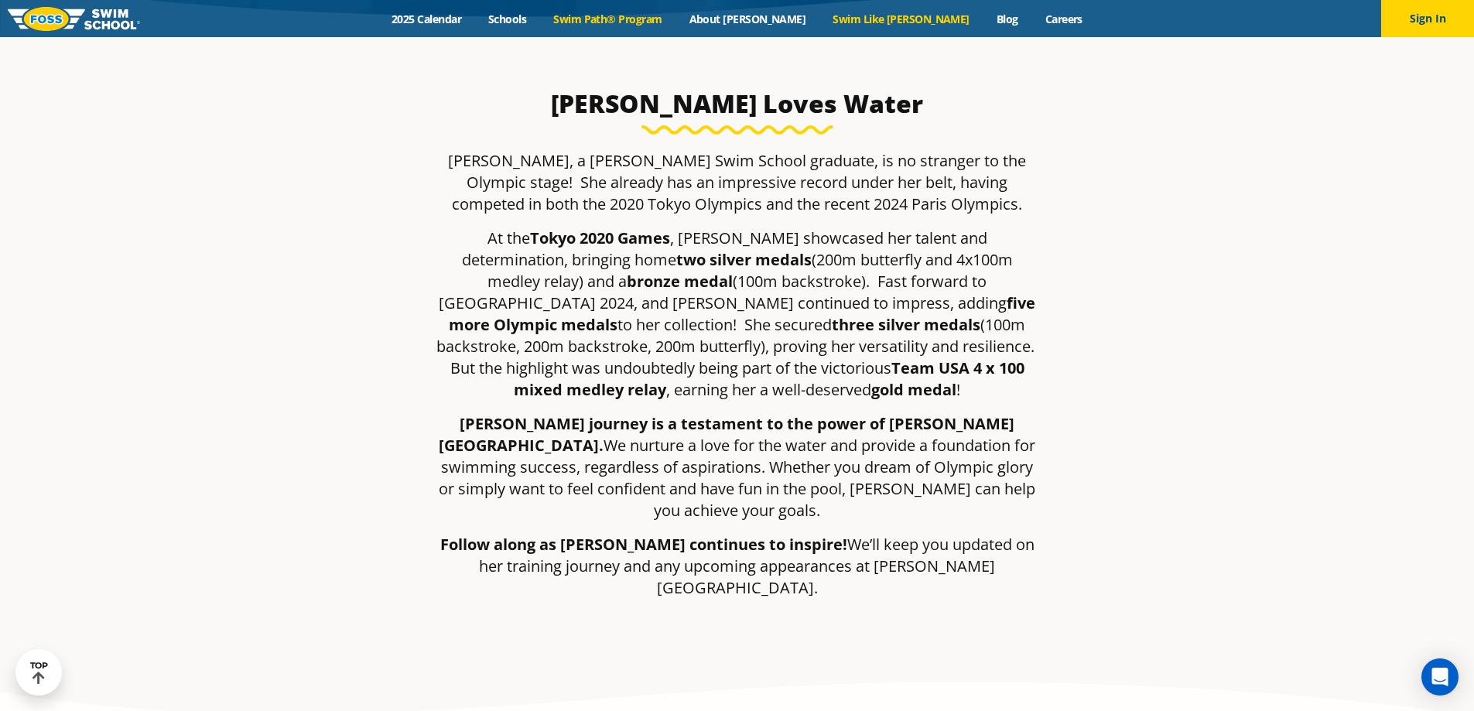
click at [663, 21] on link "Swim Path® Program" at bounding box center [607, 19] width 135 height 15
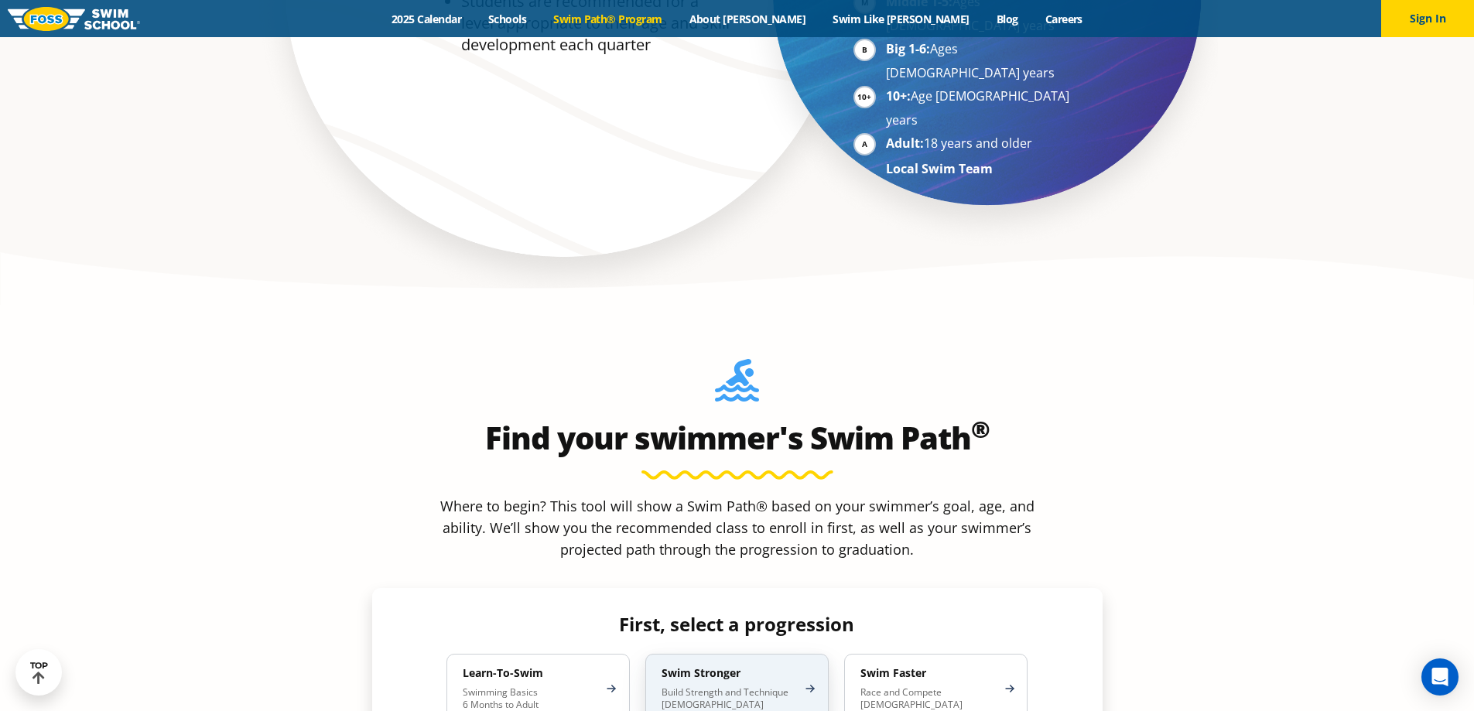
scroll to position [1471, 0]
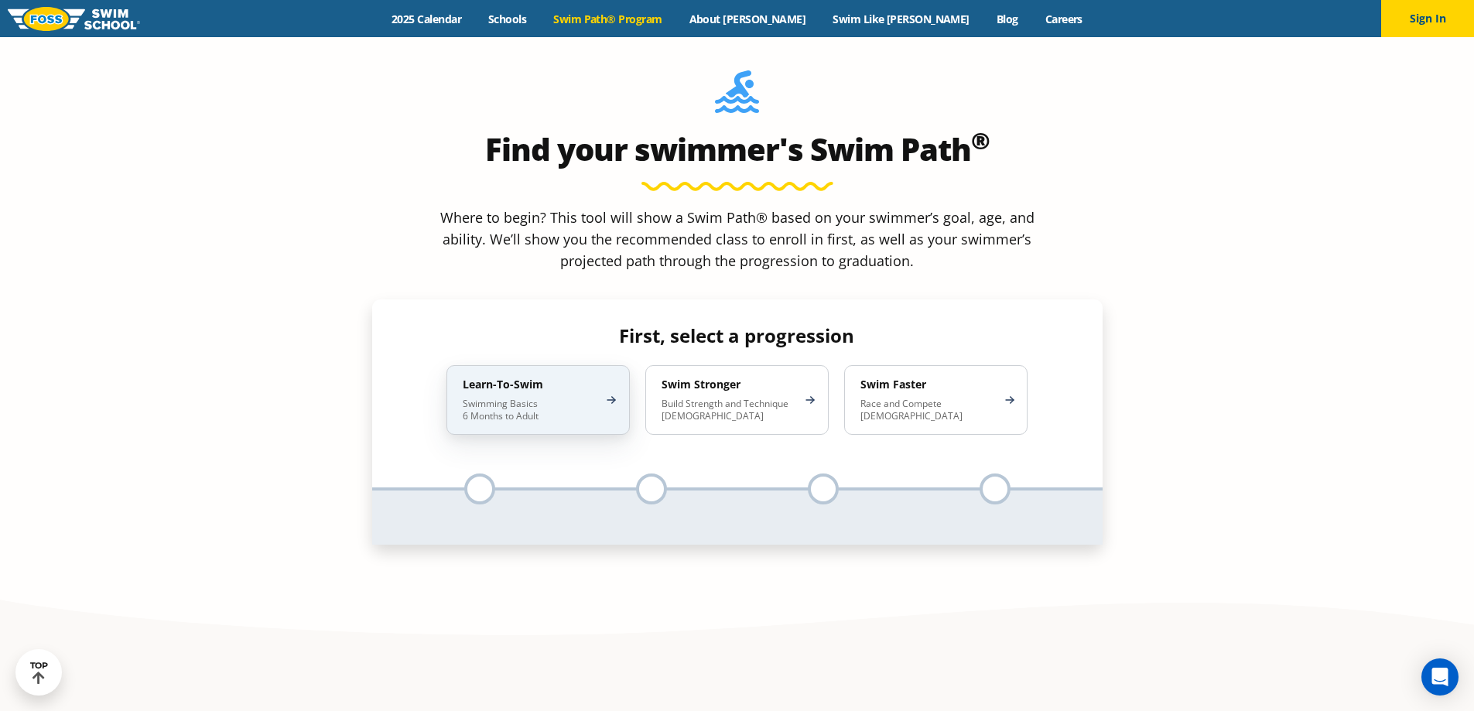
click at [542, 398] on p "Swimming Basics 6 Months to Adult" at bounding box center [530, 410] width 135 height 25
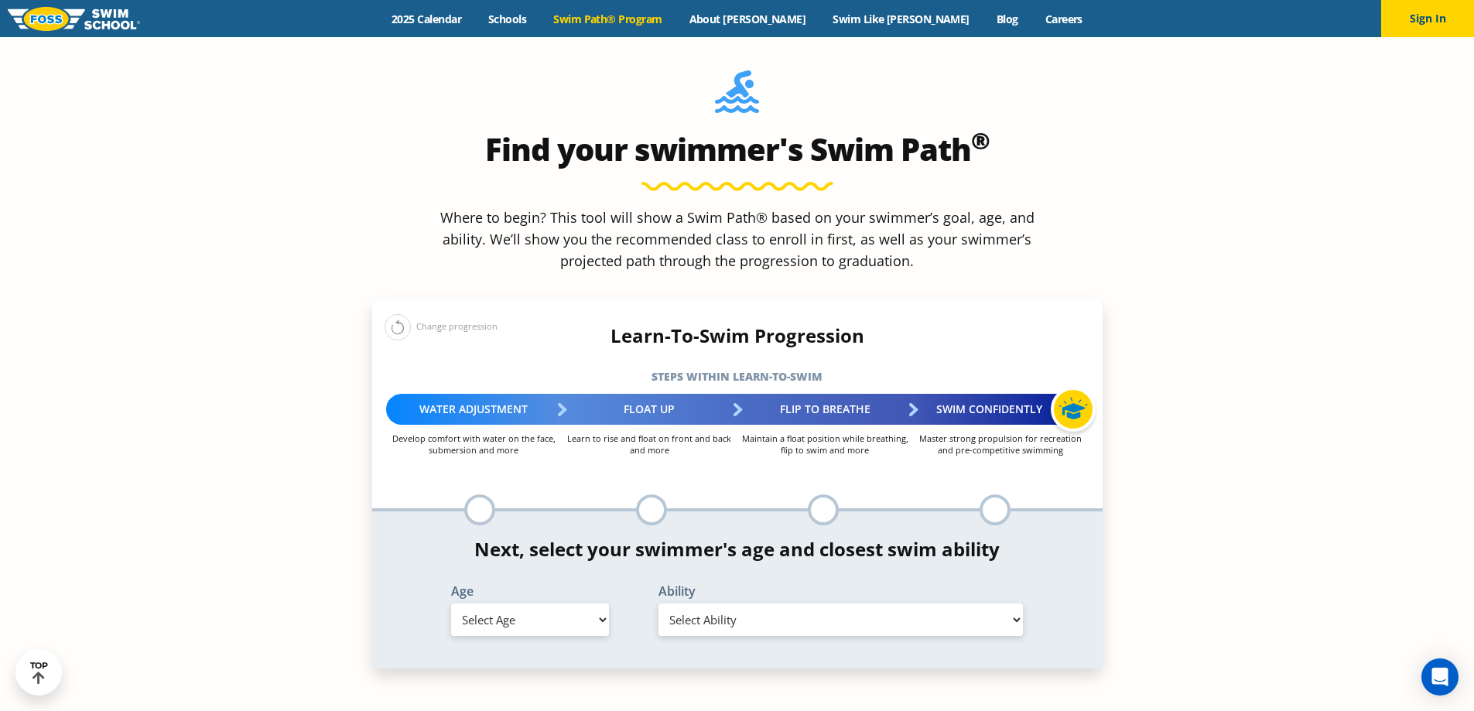
click at [554, 604] on select "Select Age [DEMOGRAPHIC_DATA] months - 1 year 1 year 2 years 3 years 4 years 5 …" at bounding box center [530, 620] width 158 height 33
select select "4-years"
click at [451, 604] on select "Select Age [DEMOGRAPHIC_DATA] months - 1 year 1 year 2 years 3 years 4 years 5 …" at bounding box center [530, 620] width 158 height 33
click at [738, 604] on select "Select Ability First in-water experience When in the water, reliant on a life j…" at bounding box center [841, 620] width 365 height 33
select select "4-years-i-would-be-comfortable-if-my-child-fell-in-the-water-and-confident-that…"
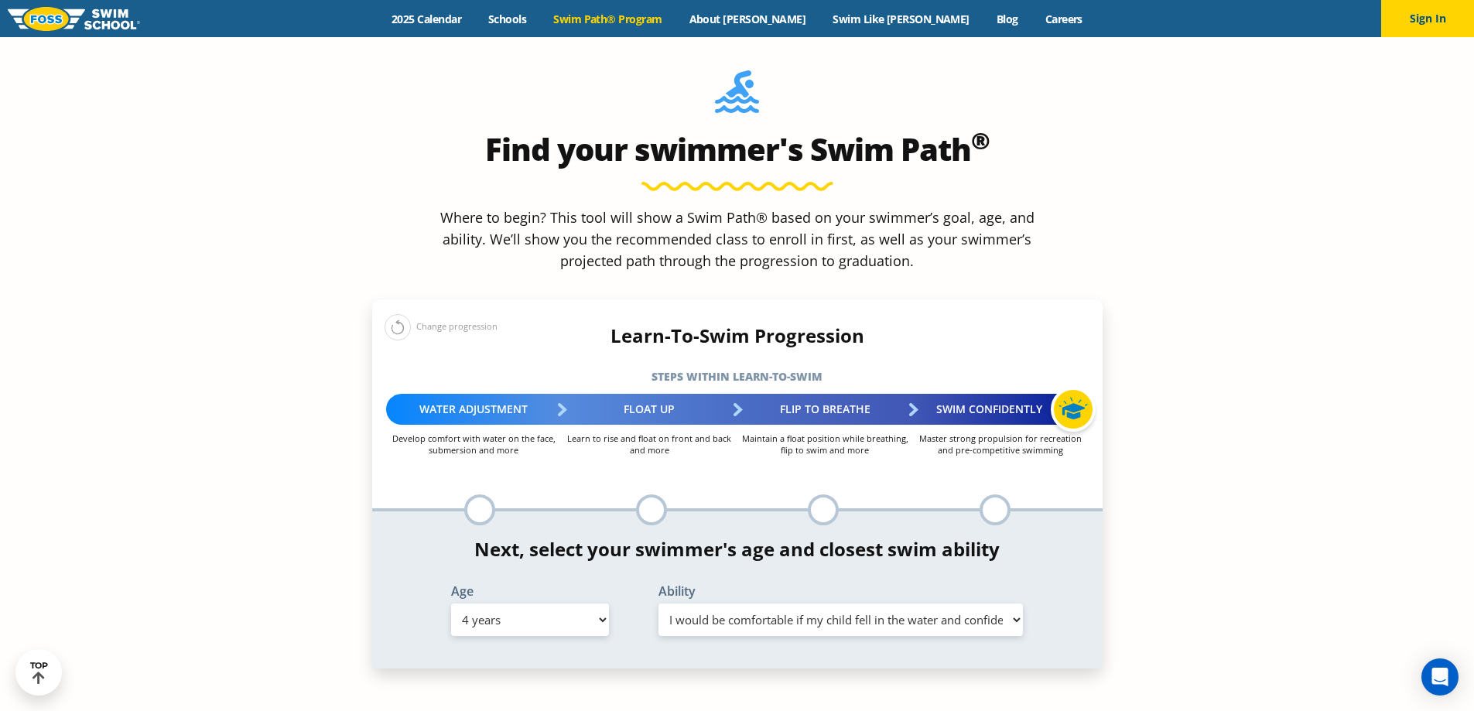
click at [659, 604] on select "Select Ability First in-water experience When in the water, reliant on a life j…" at bounding box center [841, 620] width 365 height 33
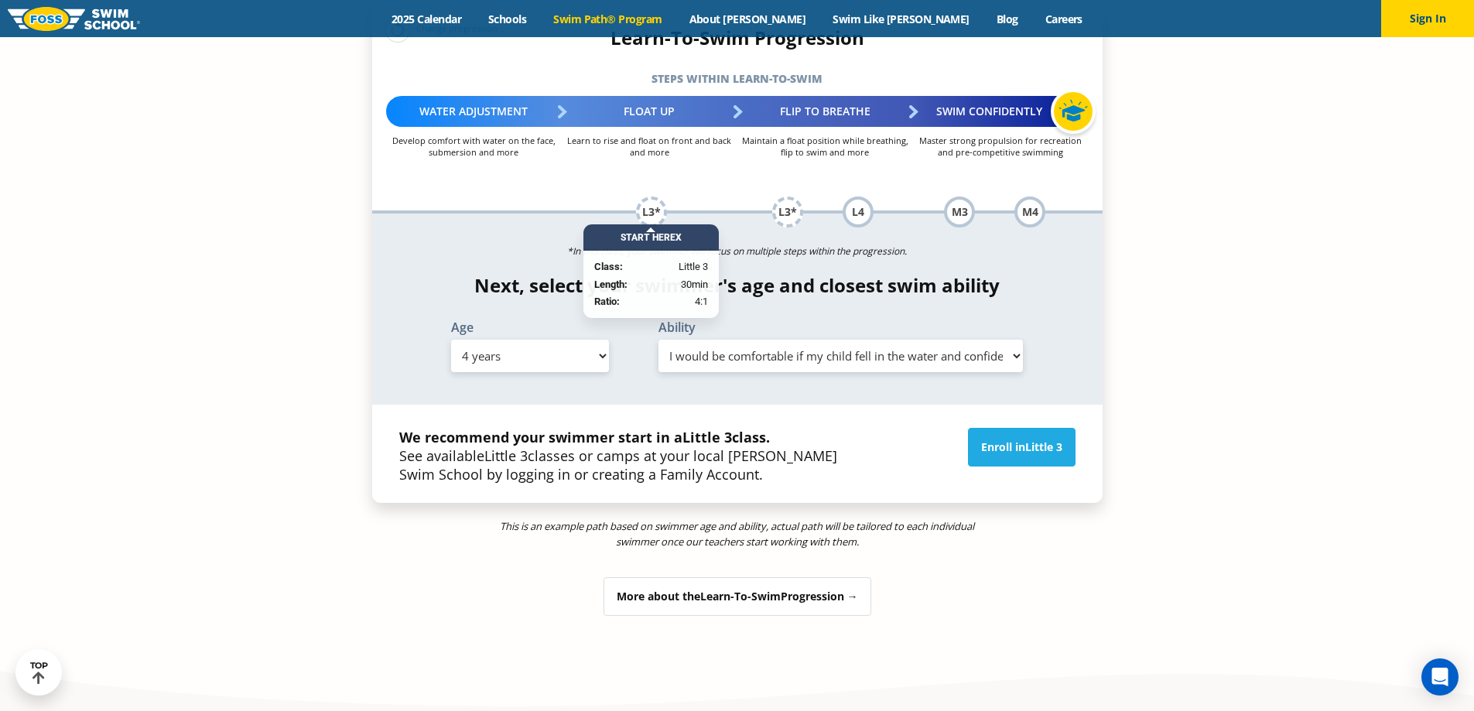
scroll to position [1780, 0]
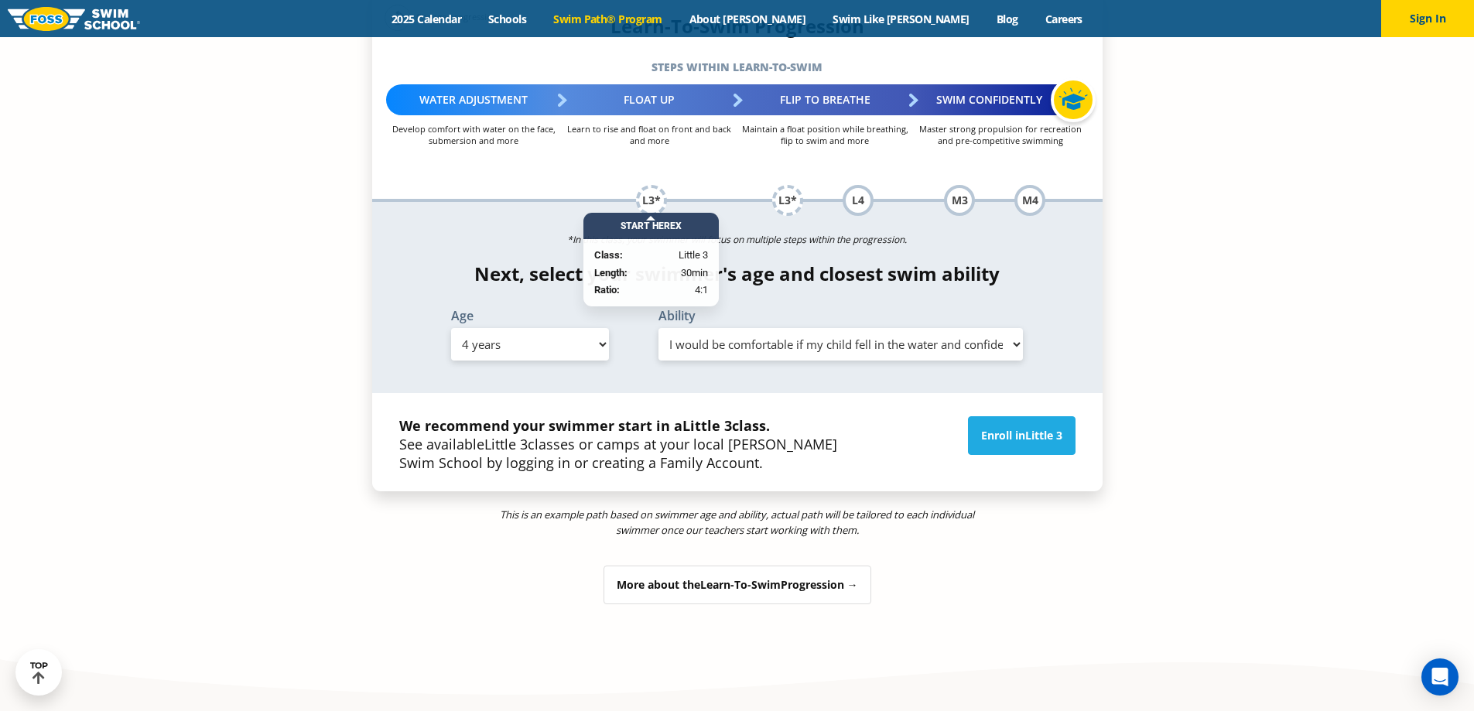
click at [727, 577] on span "Learn-To-Swim" at bounding box center [740, 584] width 80 height 15
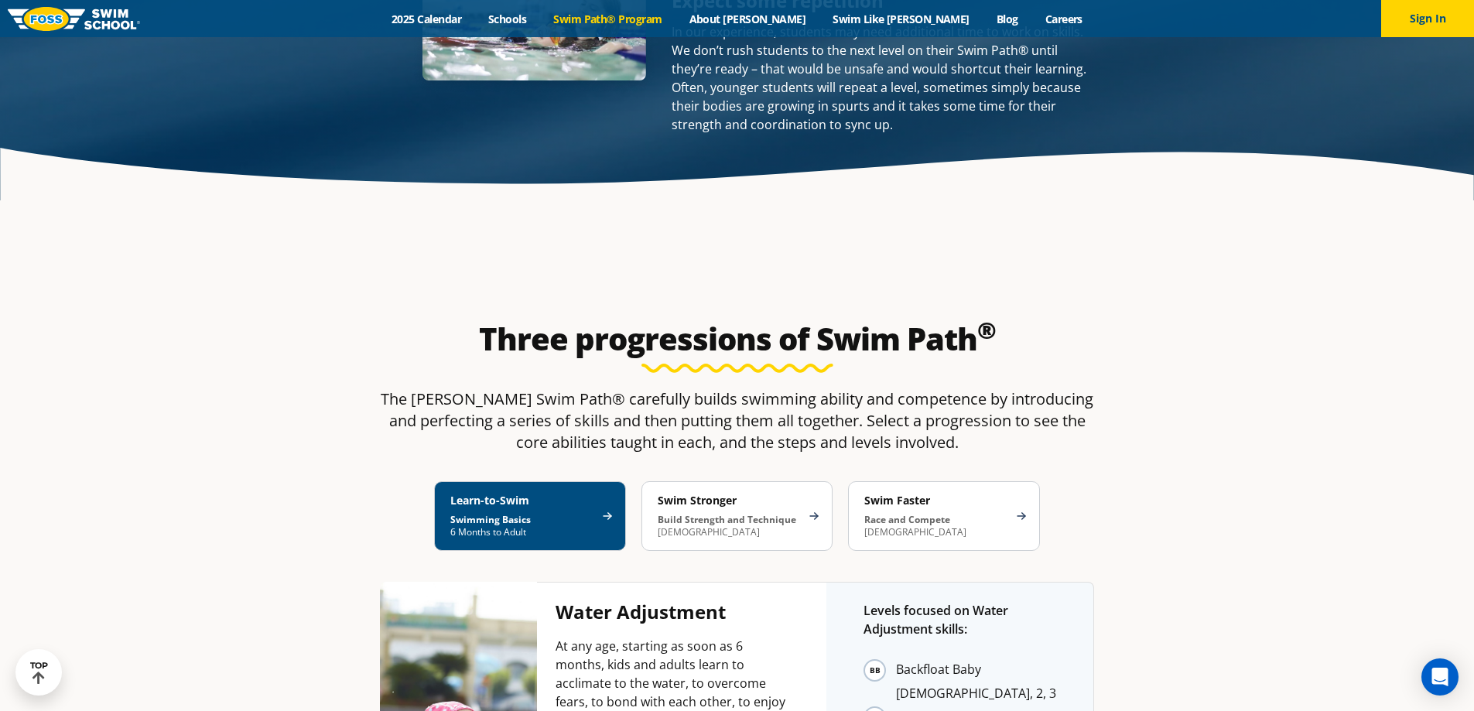
scroll to position [2554, 0]
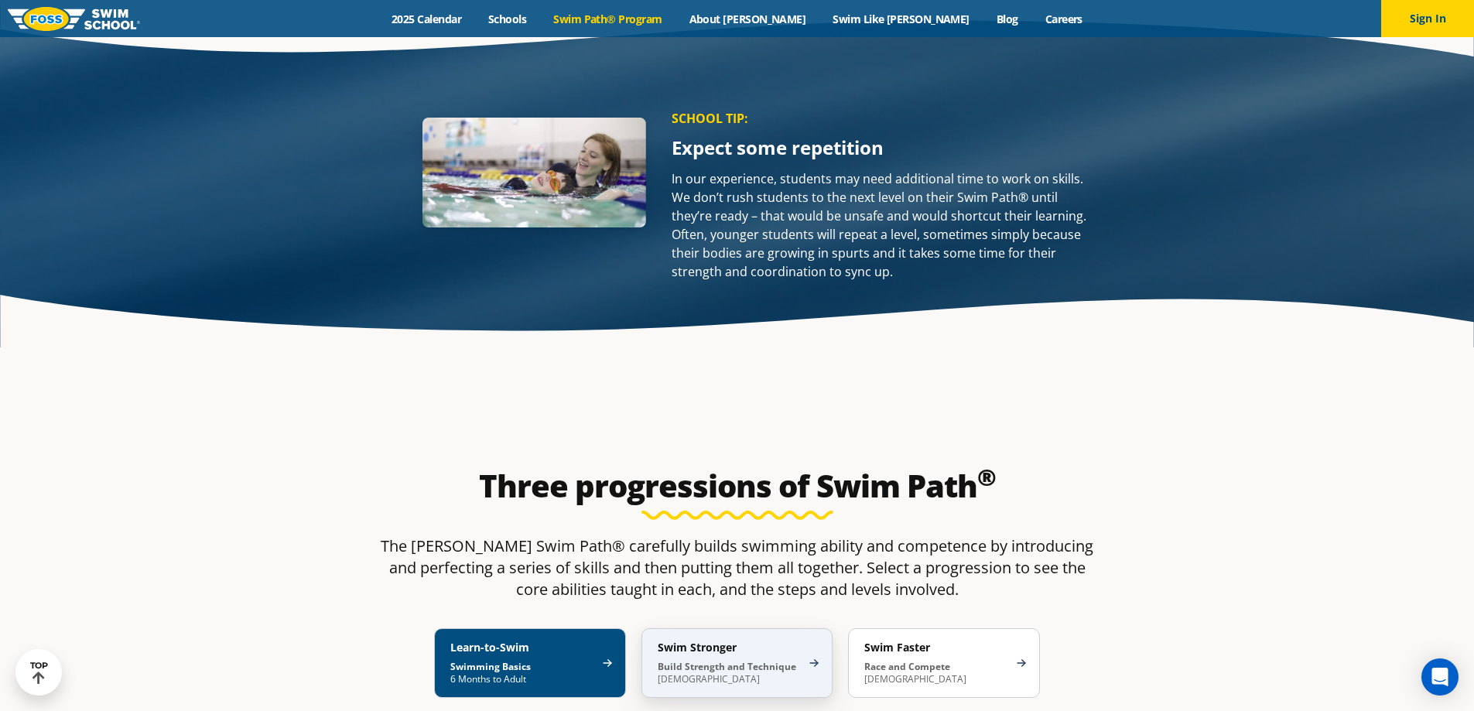
click at [763, 660] on strong "Build Strength and Technique" at bounding box center [727, 666] width 139 height 13
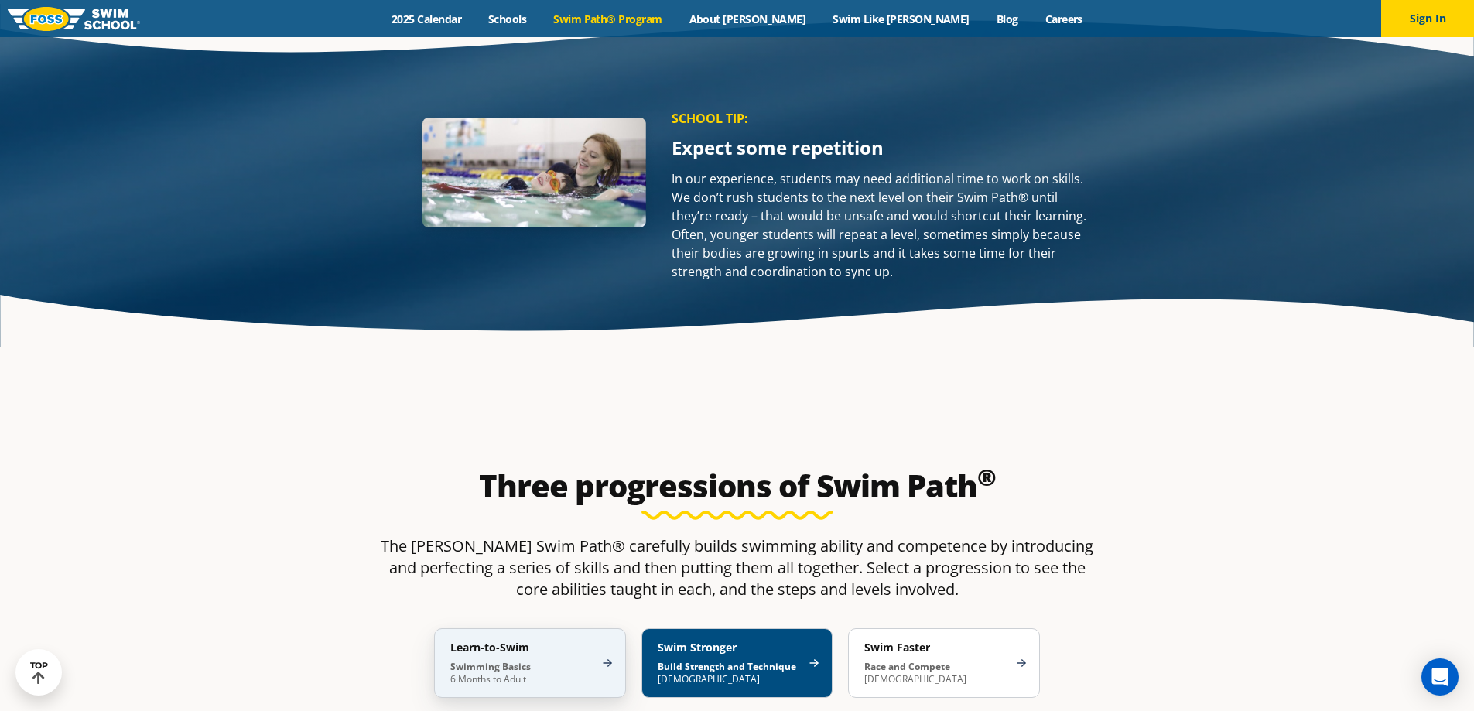
click at [541, 641] on h4 "Learn-to-Swim" at bounding box center [522, 648] width 144 height 14
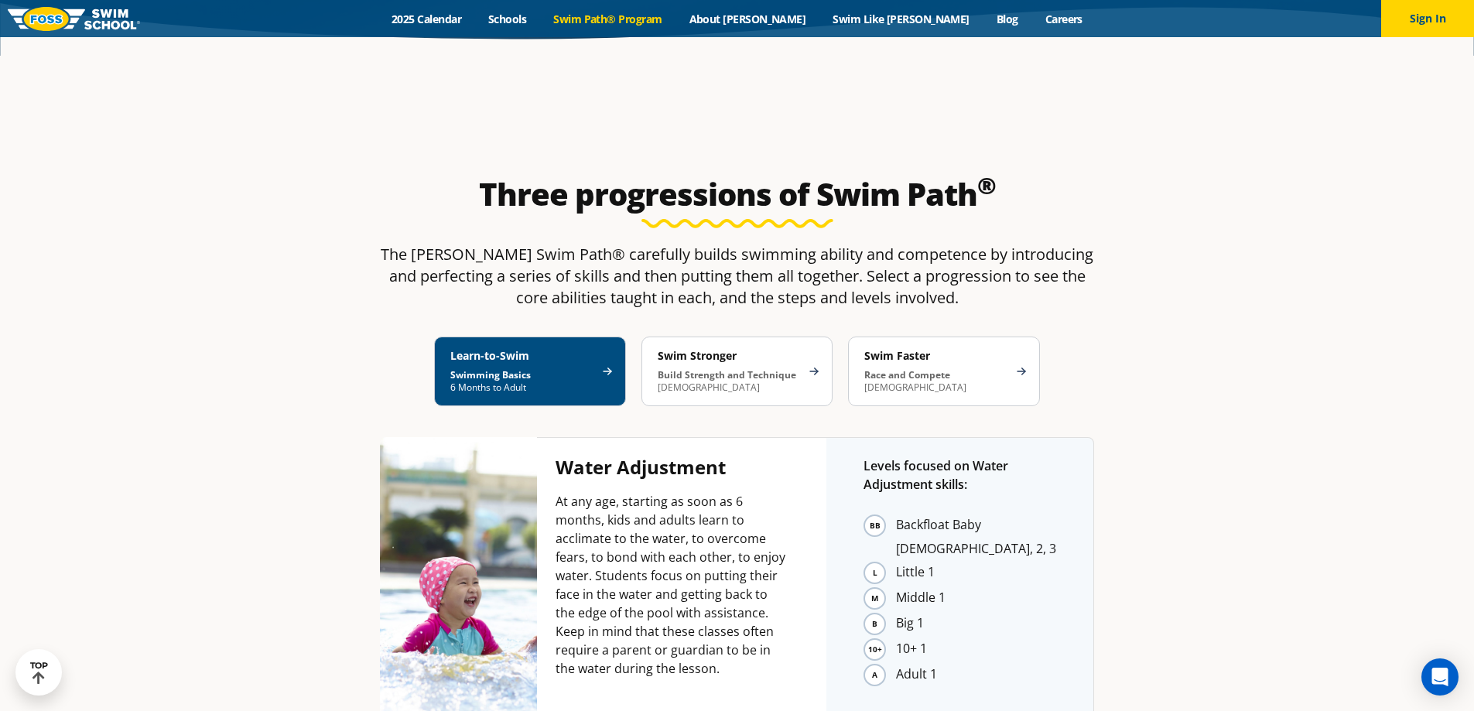
scroll to position [2709, 0]
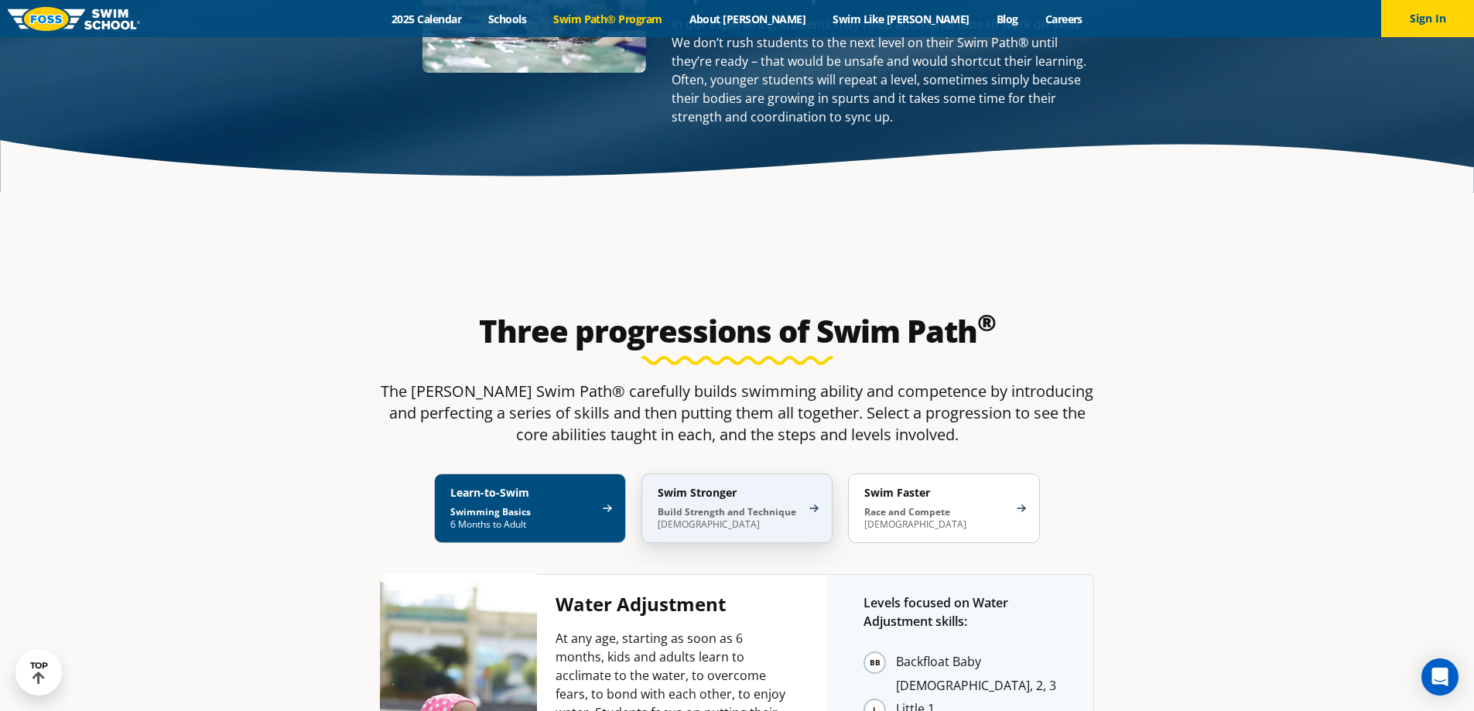
click at [790, 506] on p "Build Strength and Technique [DEMOGRAPHIC_DATA]" at bounding box center [730, 518] width 144 height 25
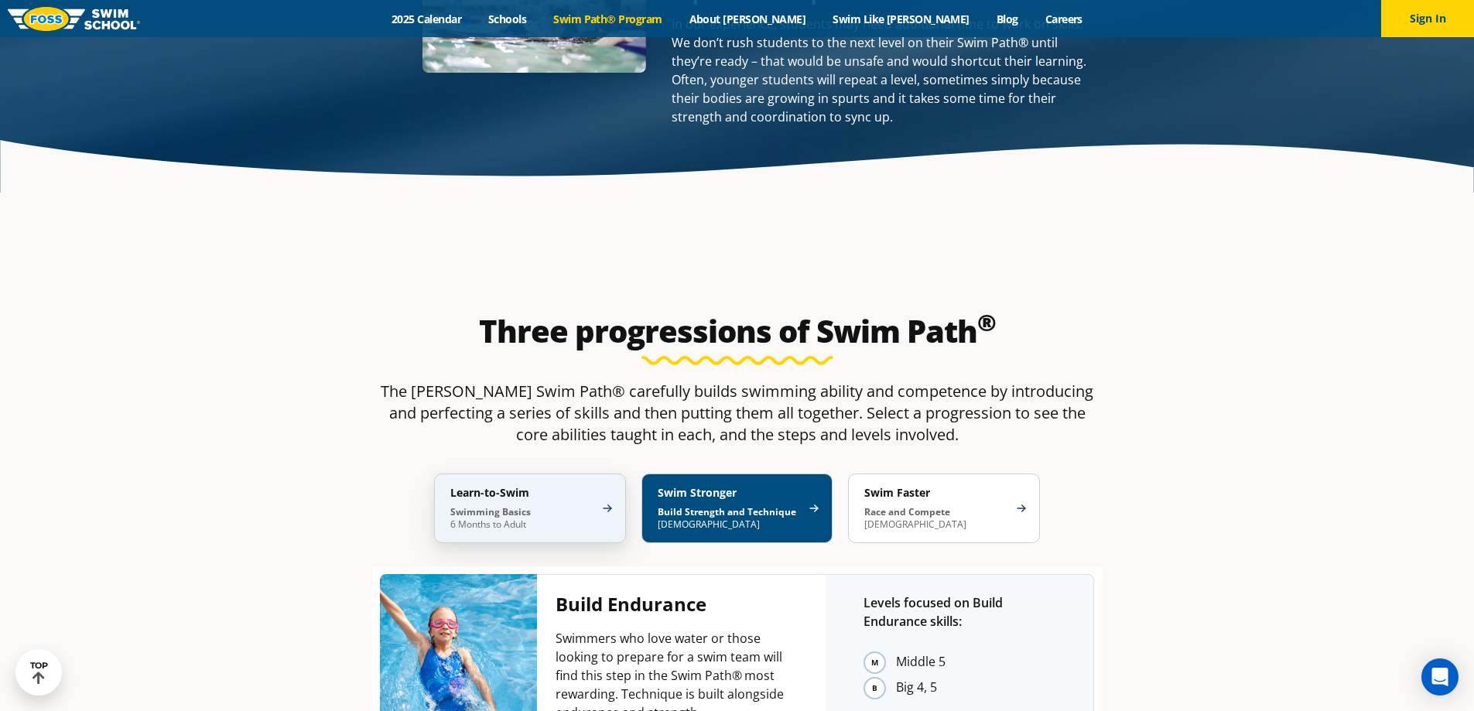
click at [540, 506] on p "Swimming Basics 6 Months to Adult" at bounding box center [522, 518] width 144 height 25
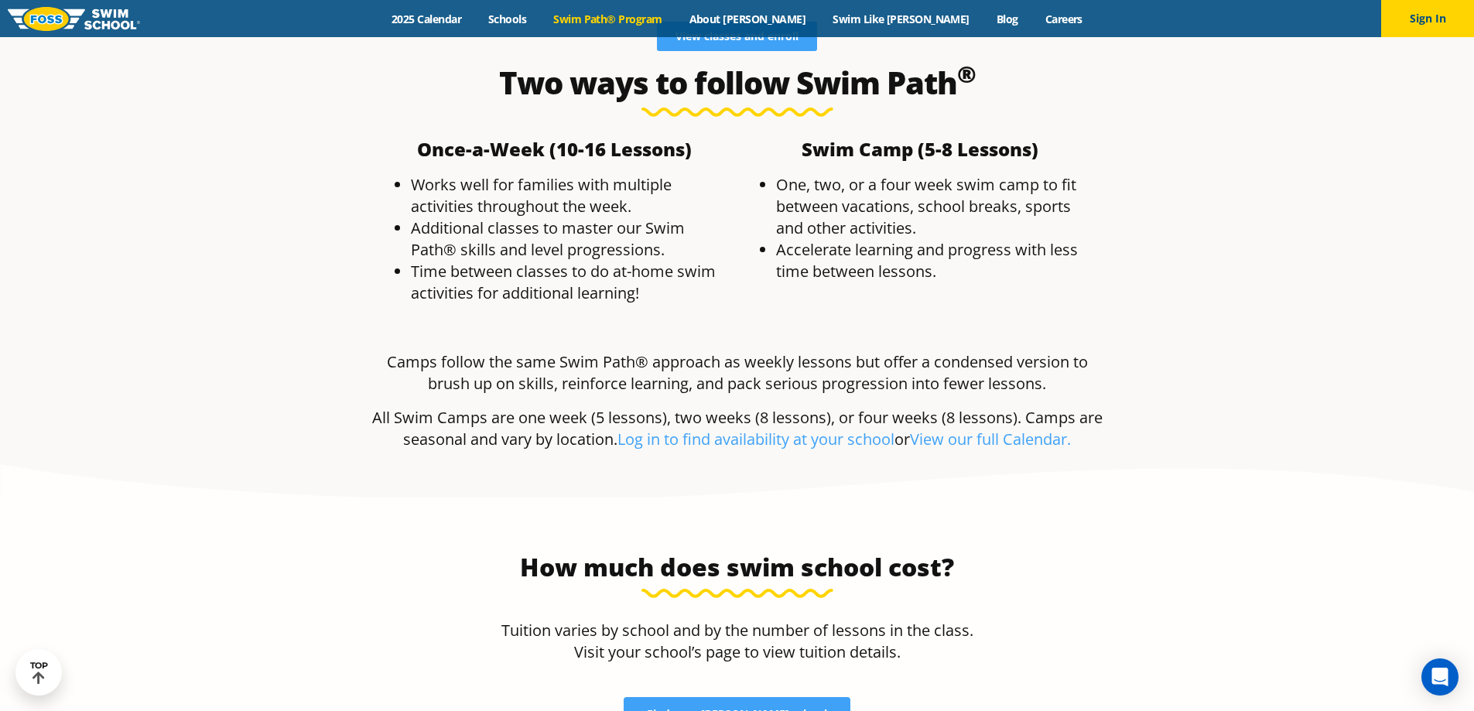
scroll to position [4644, 0]
